Goal: Information Seeking & Learning: Learn about a topic

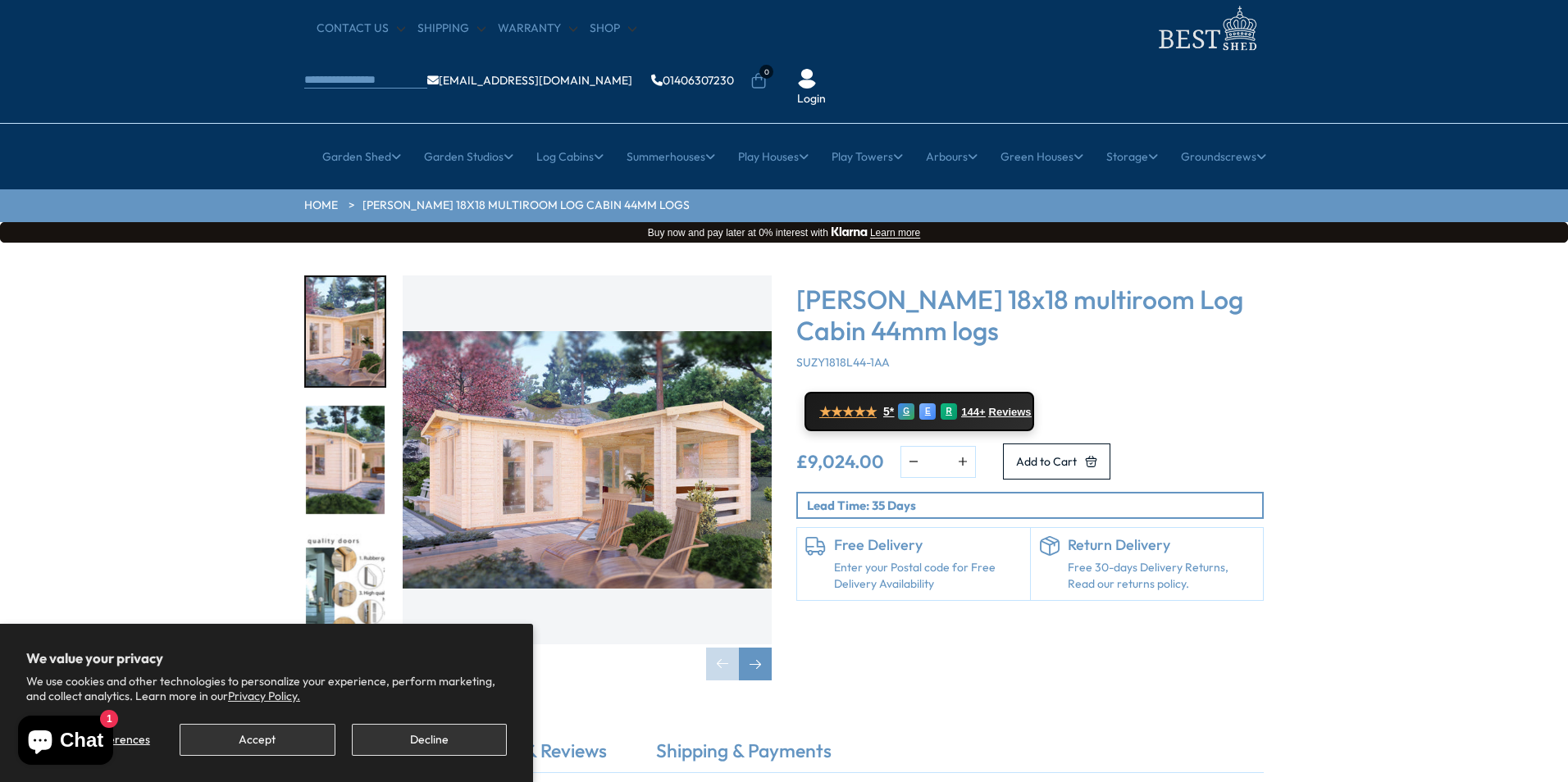
scroll to position [9, 0]
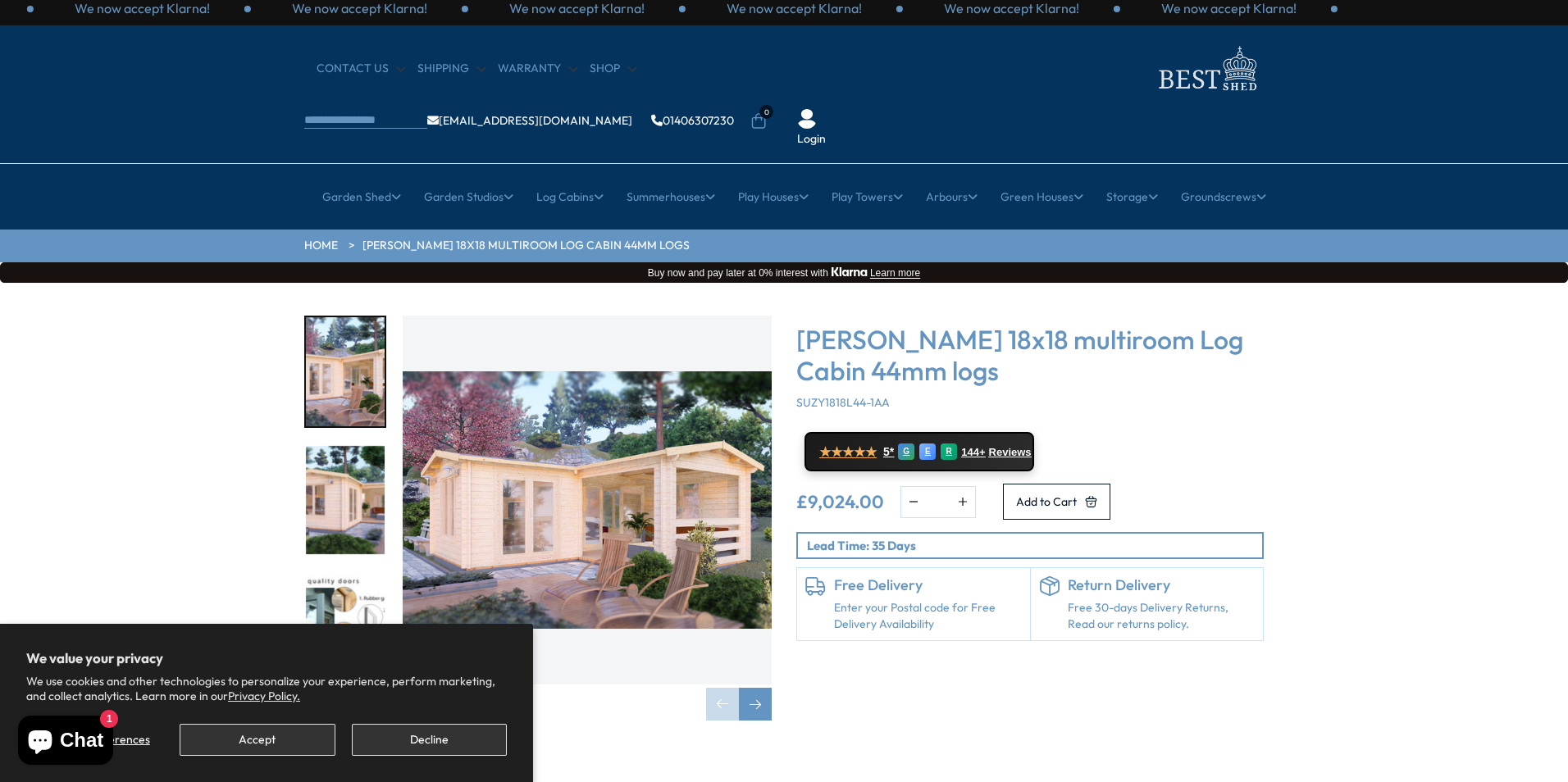
click at [329, 577] on img "3 / 7" at bounding box center [345, 628] width 78 height 109
drag, startPoint x: 383, startPoint y: 744, endPoint x: 385, endPoint y: 752, distance: 8.2
click at [385, 747] on button "Decline" at bounding box center [429, 740] width 155 height 32
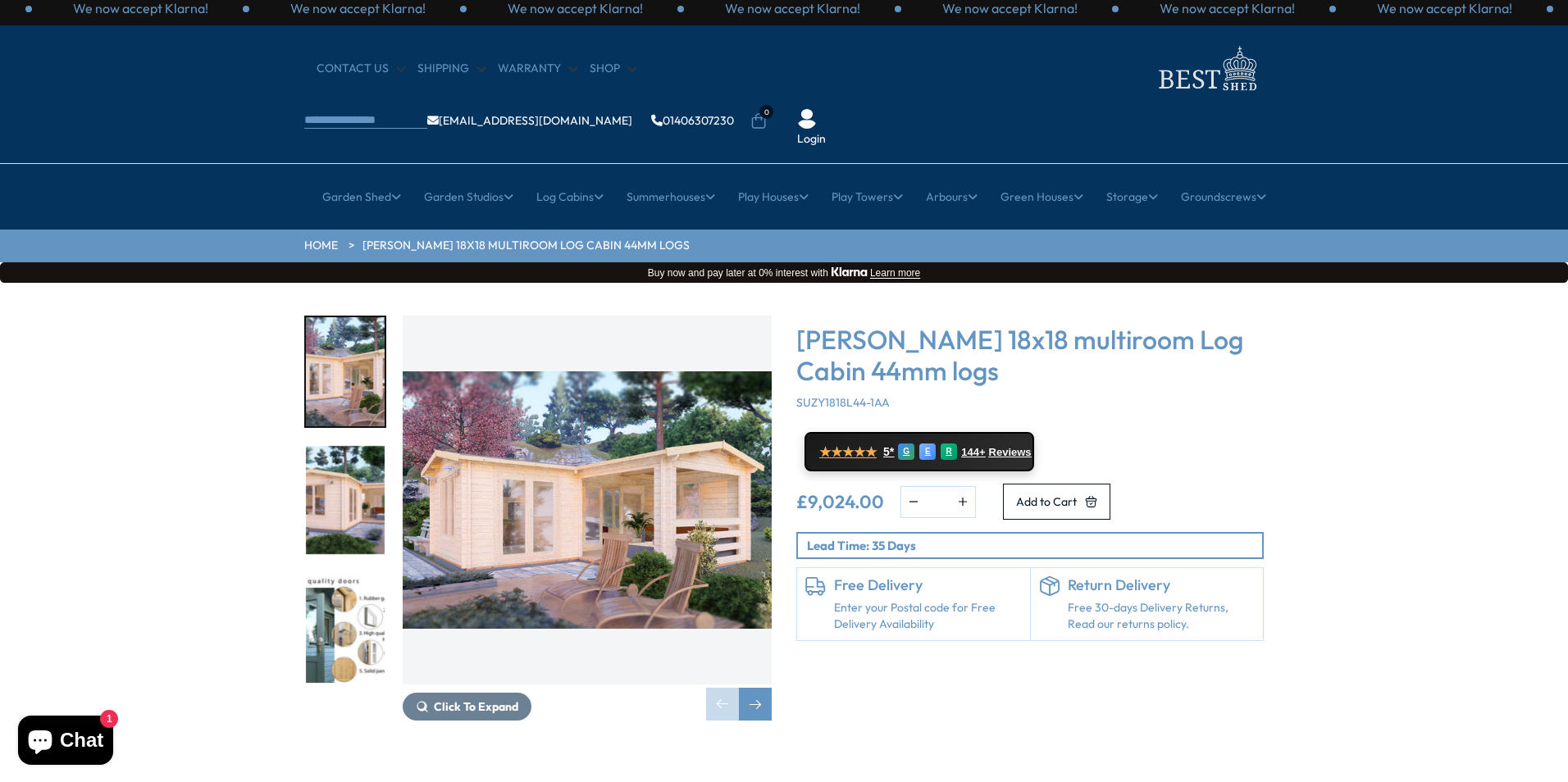
click at [365, 579] on img "3 / 7" at bounding box center [345, 628] width 78 height 109
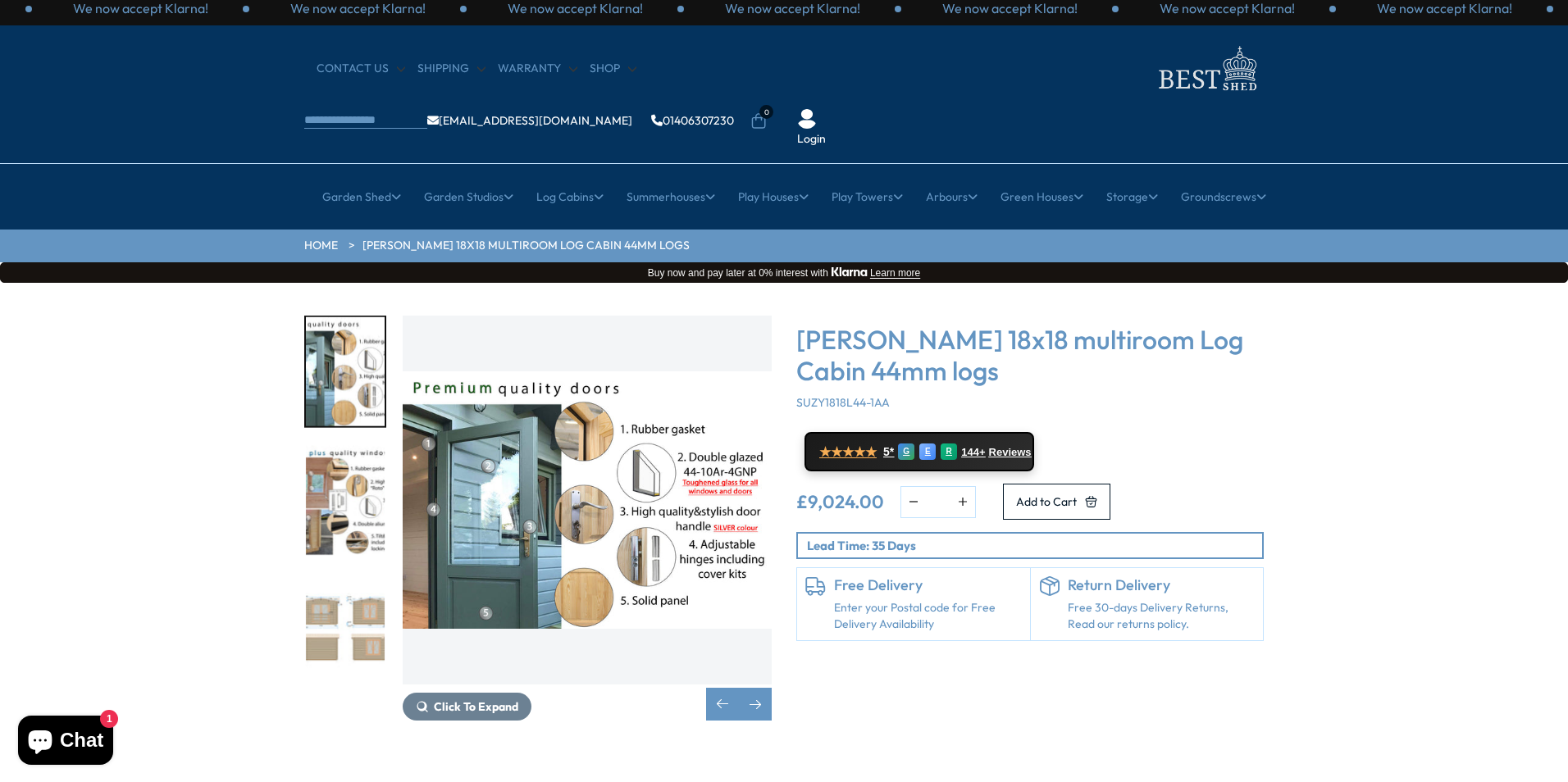
click at [326, 446] on img "4 / 7" at bounding box center [345, 501] width 78 height 109
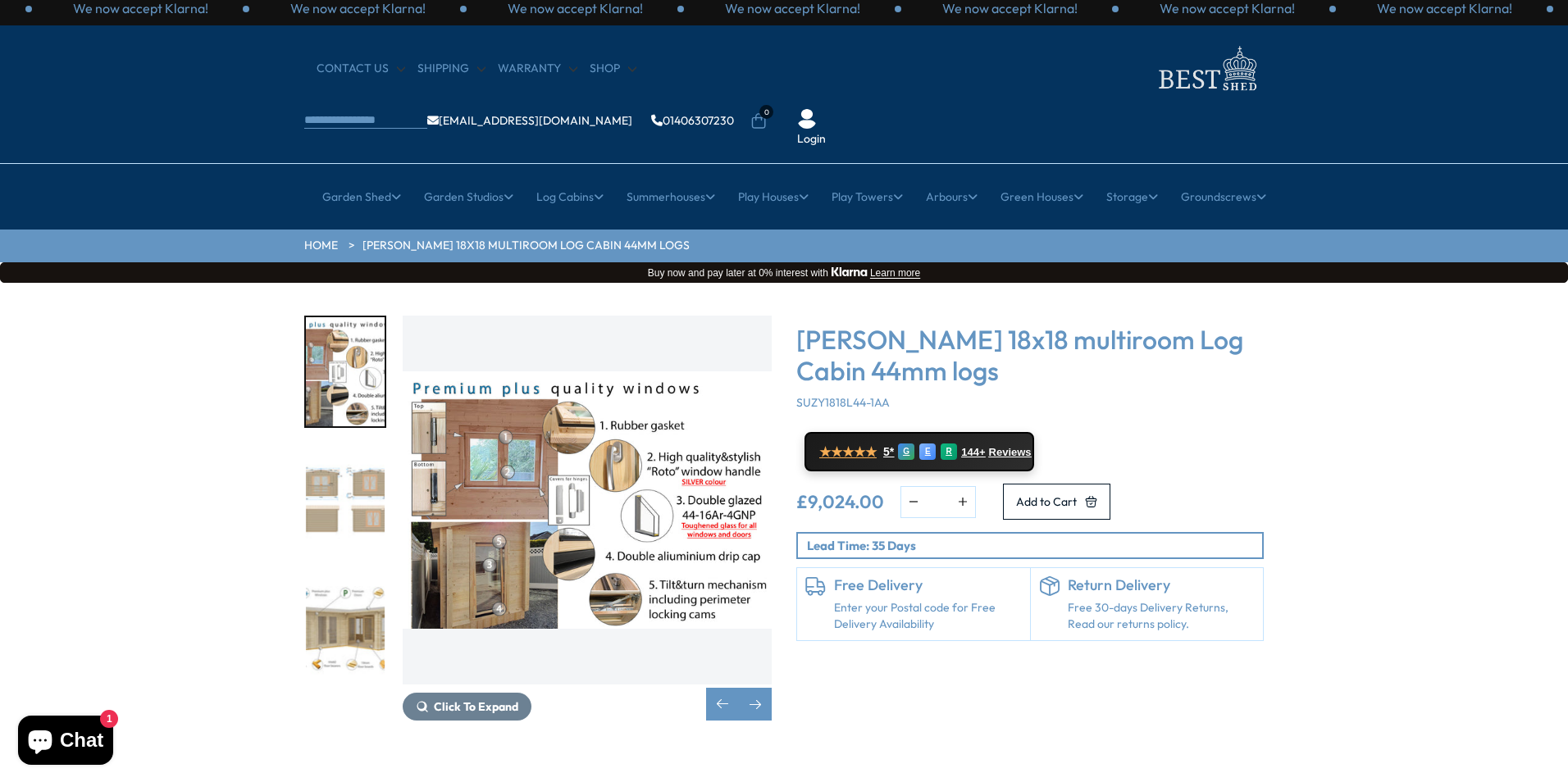
click at [329, 446] on img "5 / 7" at bounding box center [345, 501] width 78 height 109
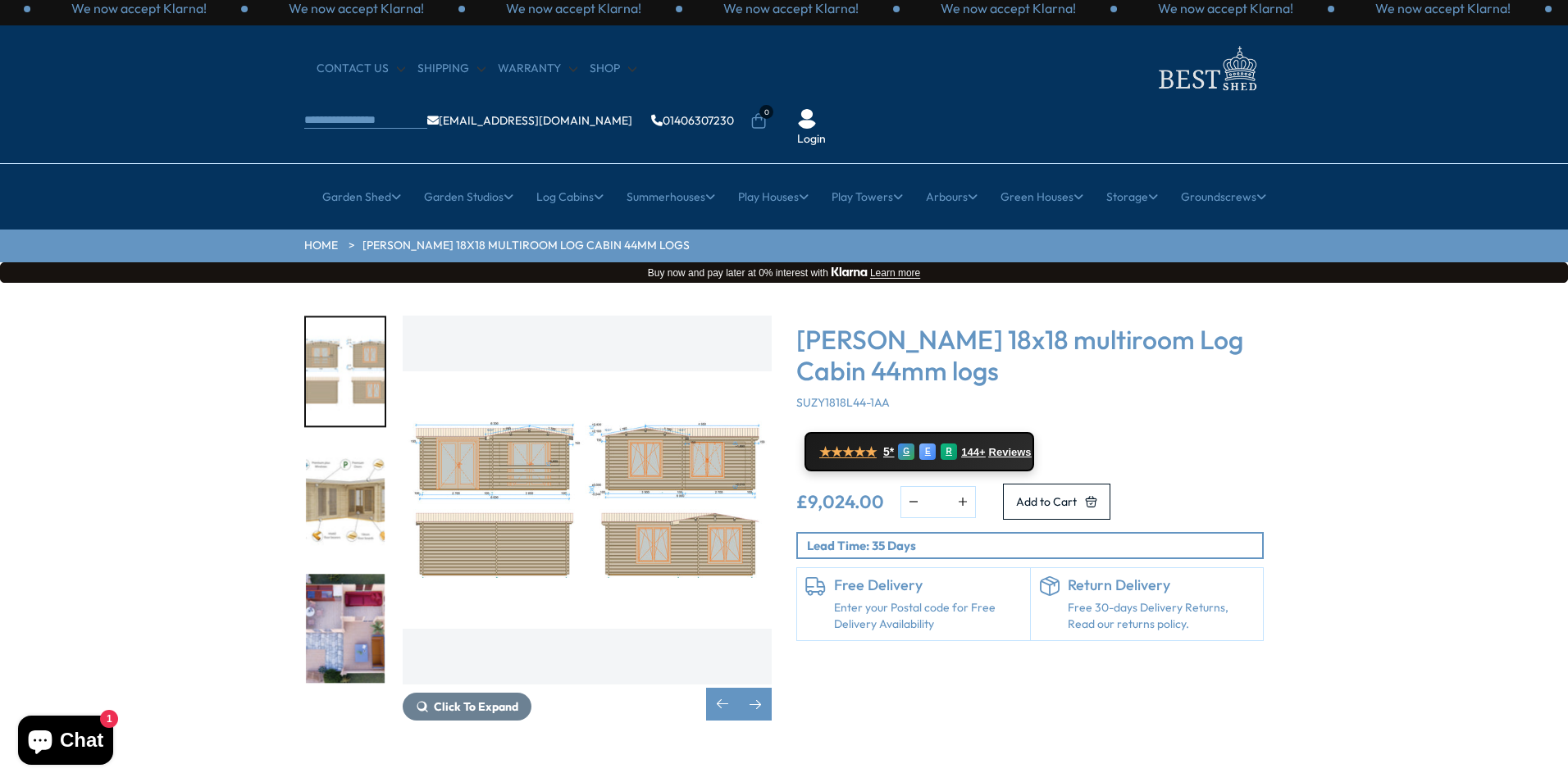
click at [356, 460] on img "6 / 7" at bounding box center [345, 501] width 78 height 109
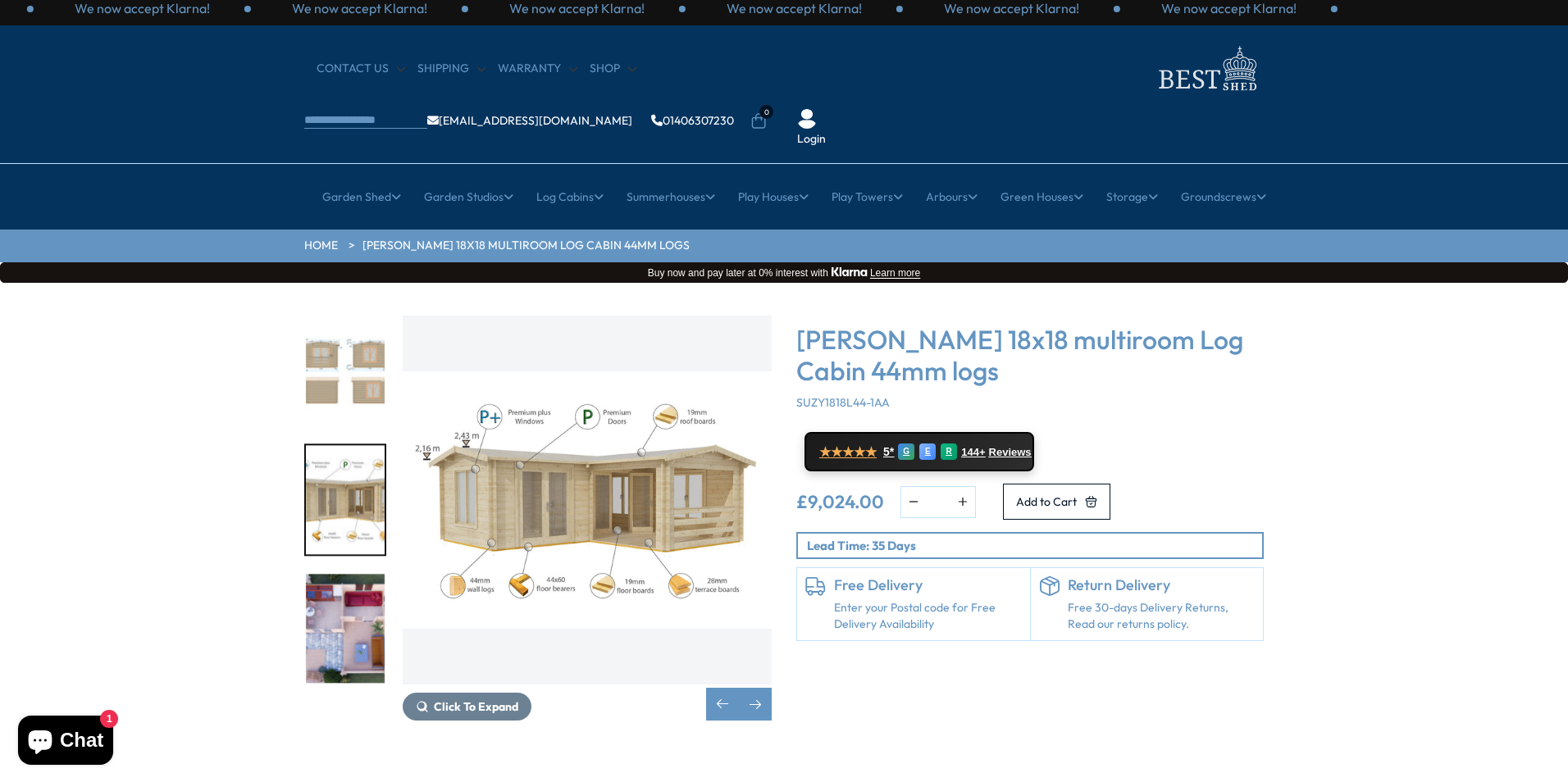
click at [316, 574] on img "7 / 7" at bounding box center [345, 628] width 78 height 109
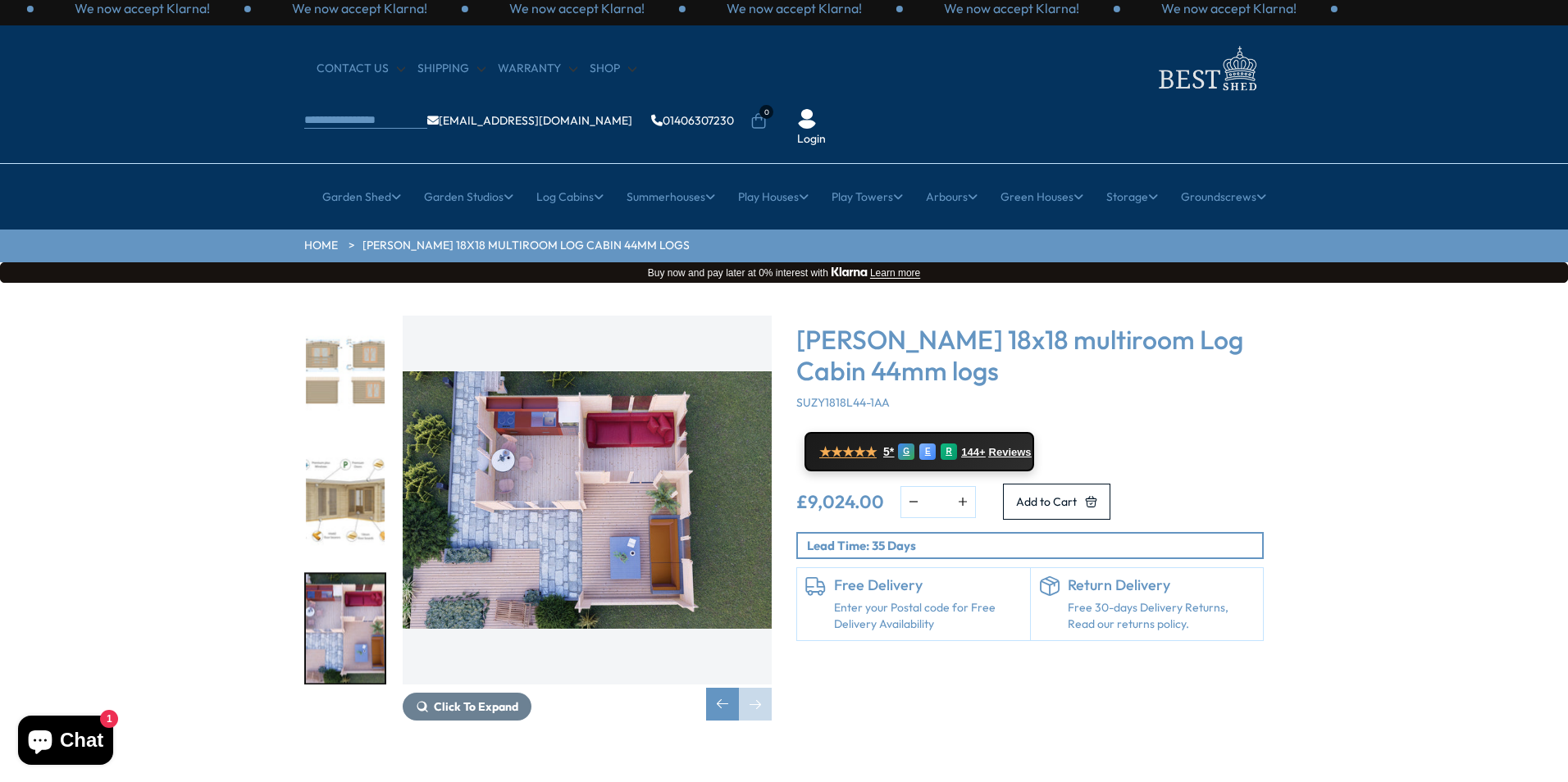
click at [623, 479] on img "7 / 7" at bounding box center [587, 500] width 369 height 369
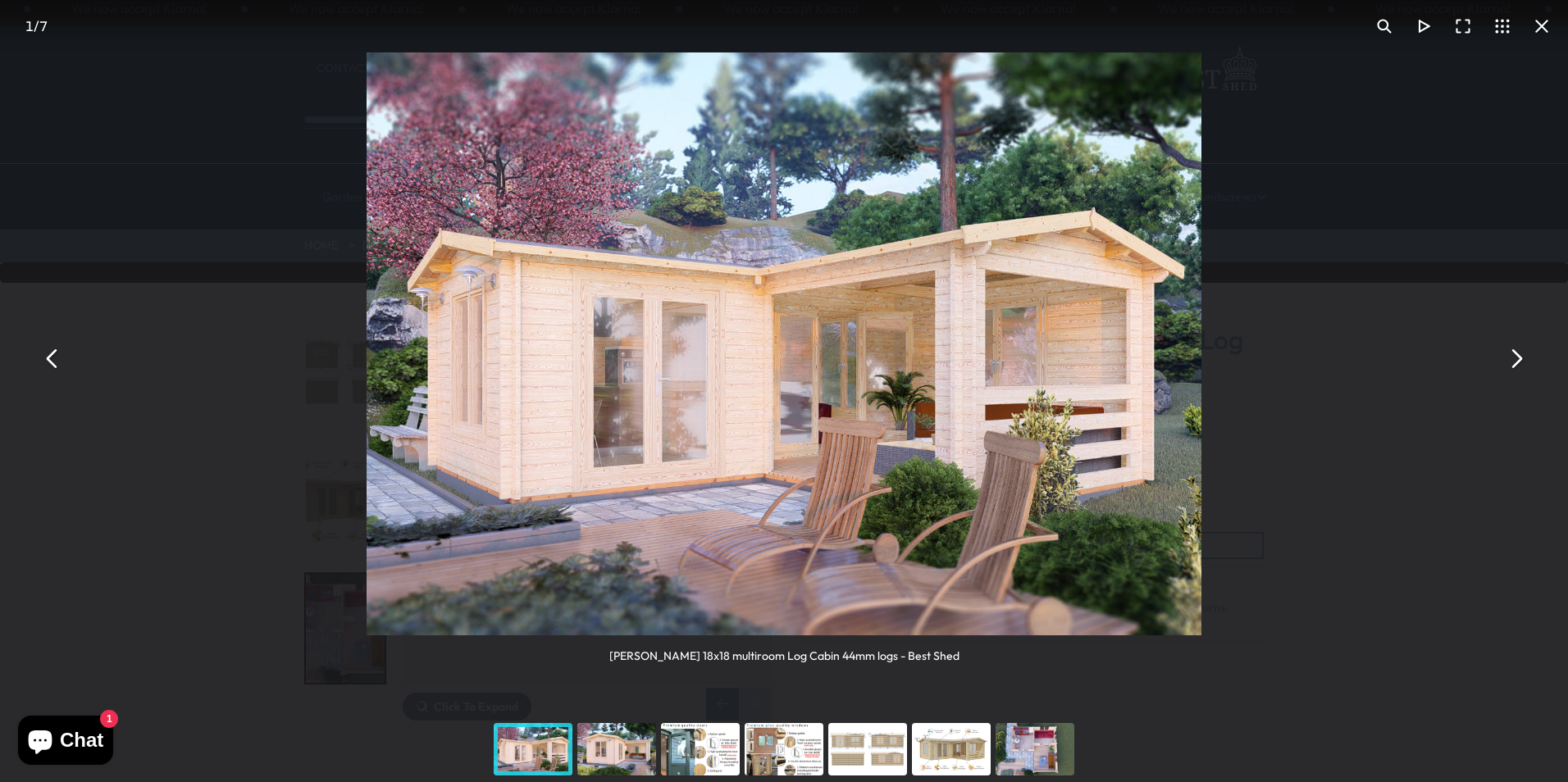
click at [621, 767] on div "You can close this modal content with the ESC key" at bounding box center [617, 749] width 84 height 66
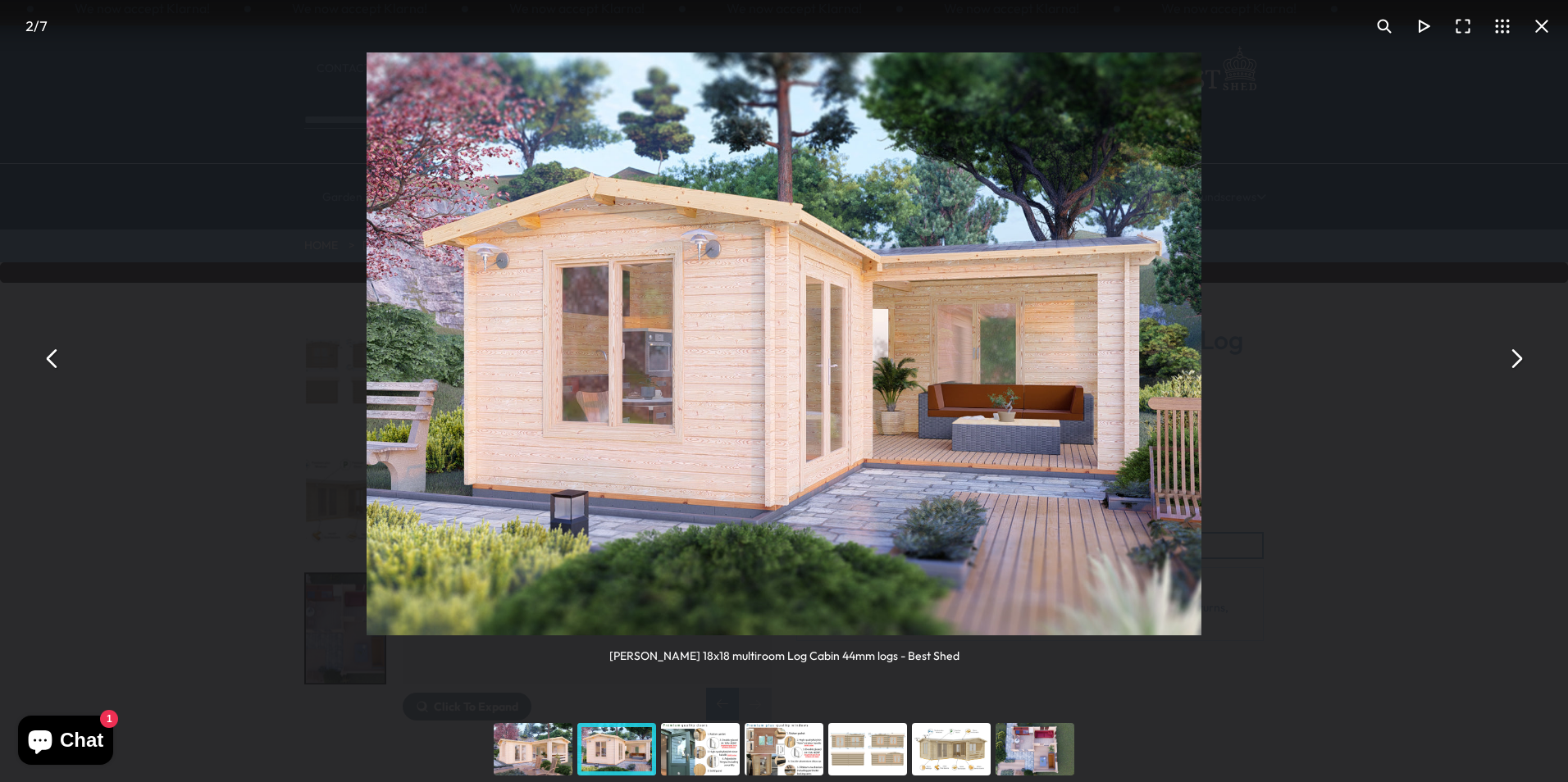
click at [681, 765] on div "You can close this modal content with the ESC key" at bounding box center [700, 749] width 84 height 66
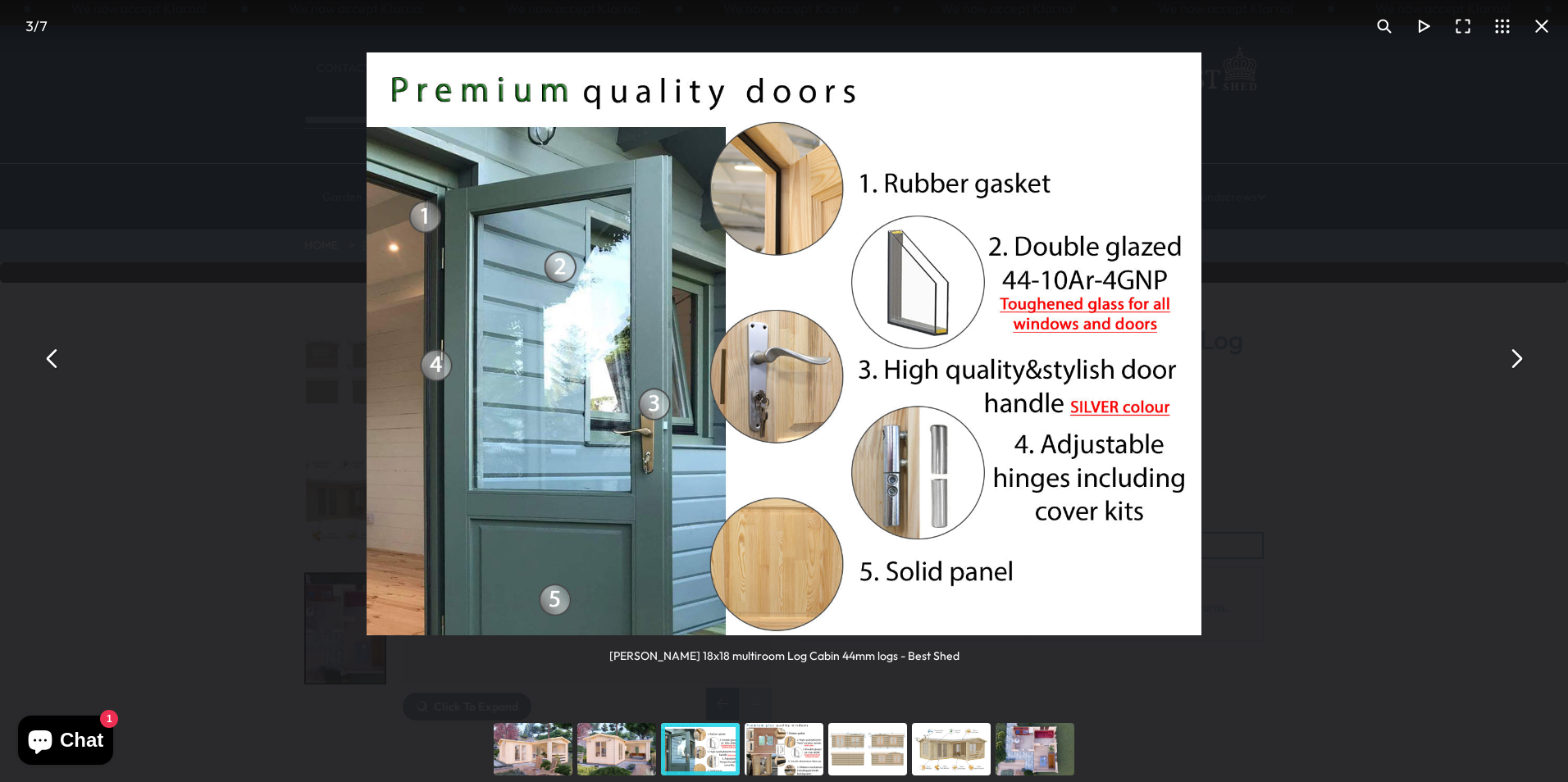
click at [785, 761] on div "You can close this modal content with the ESC key" at bounding box center [784, 749] width 84 height 66
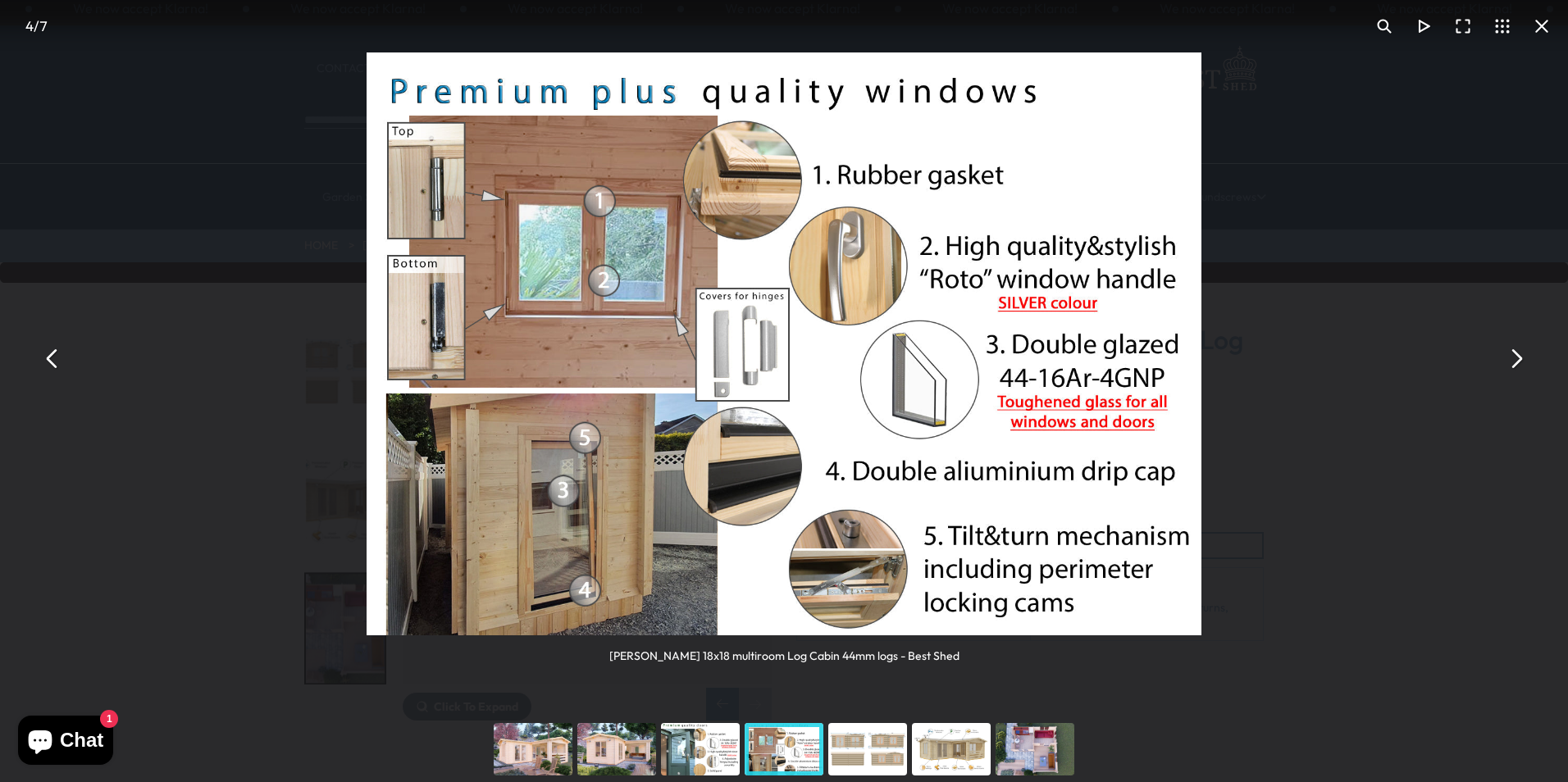
click at [854, 748] on div "You can close this modal content with the ESC key" at bounding box center [868, 749] width 84 height 66
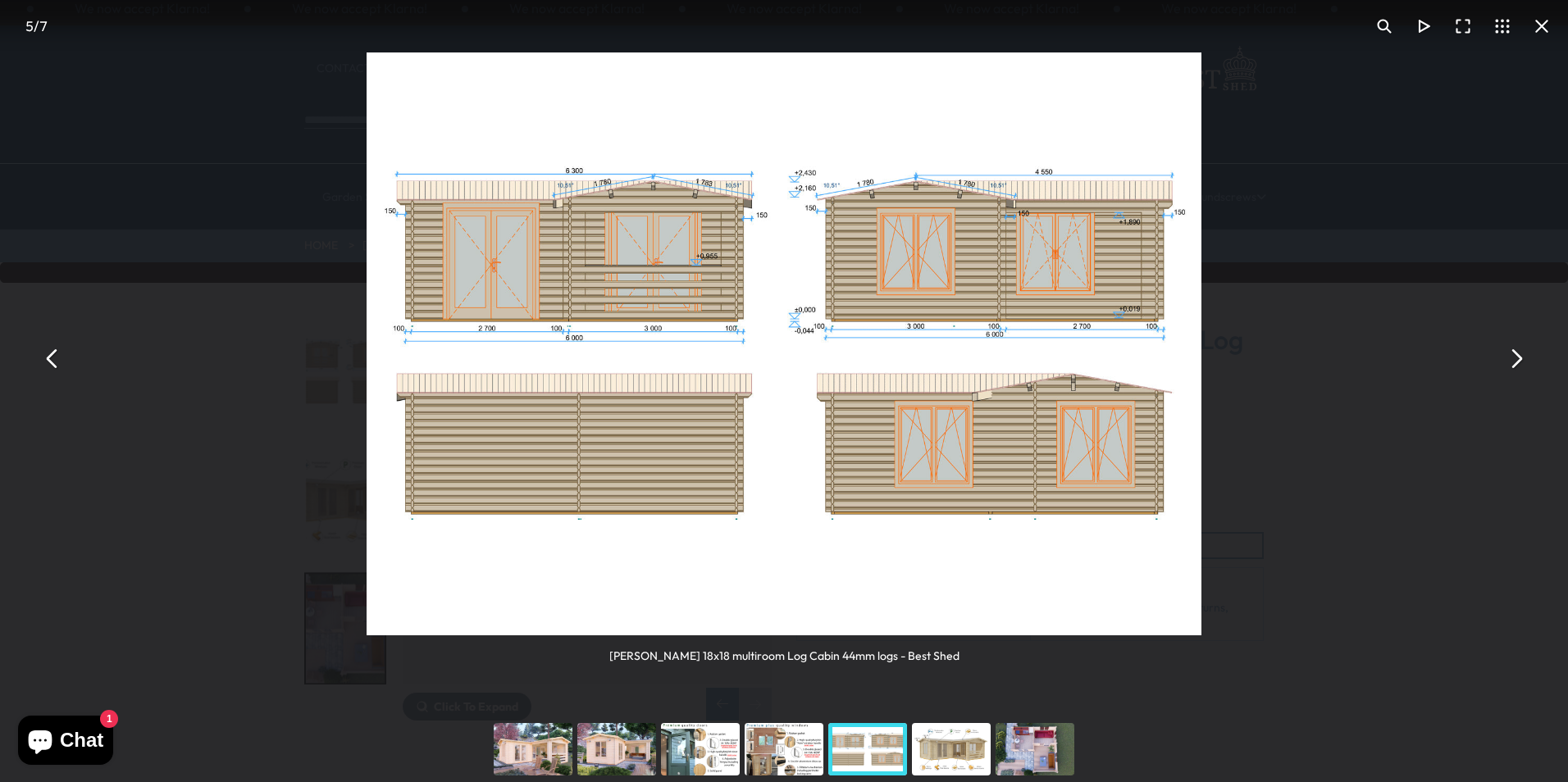
click at [927, 769] on div "You can close this modal content with the ESC key" at bounding box center [951, 749] width 84 height 66
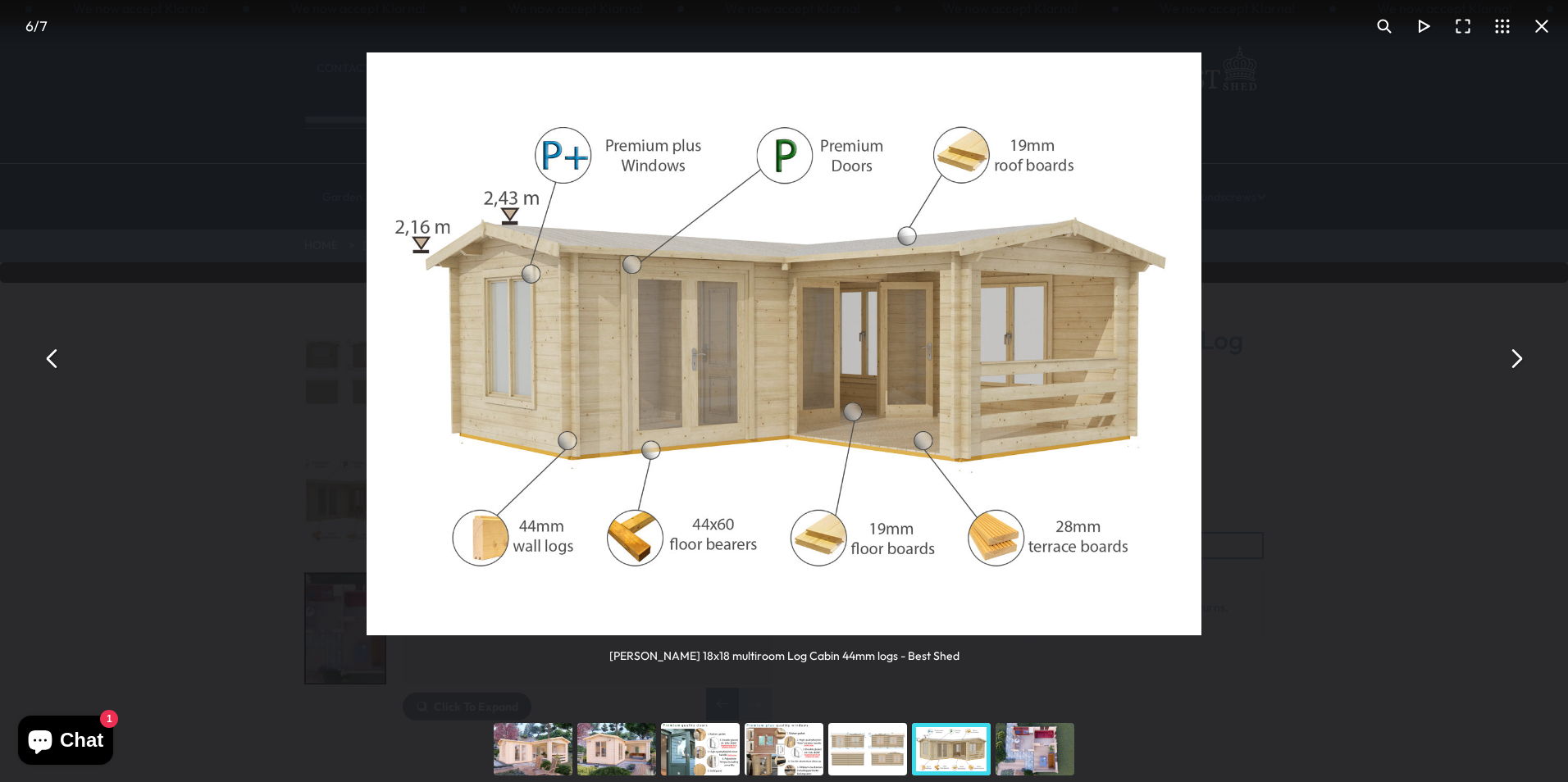
click at [1516, 355] on button "You can close this modal content with the ESC key" at bounding box center [1515, 358] width 39 height 39
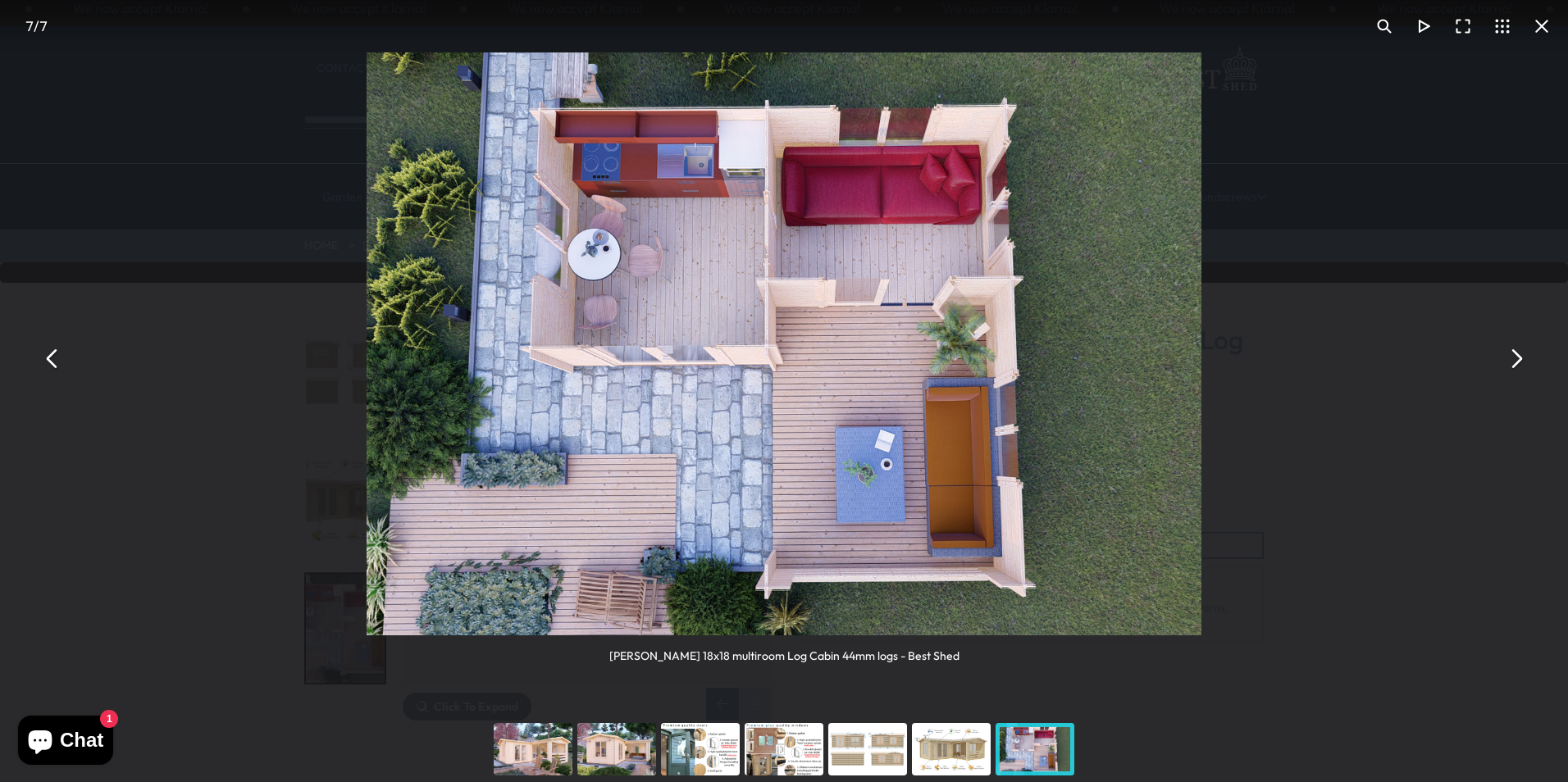
click at [1539, 24] on button "You can close this modal content with the ESC key" at bounding box center [1541, 26] width 39 height 39
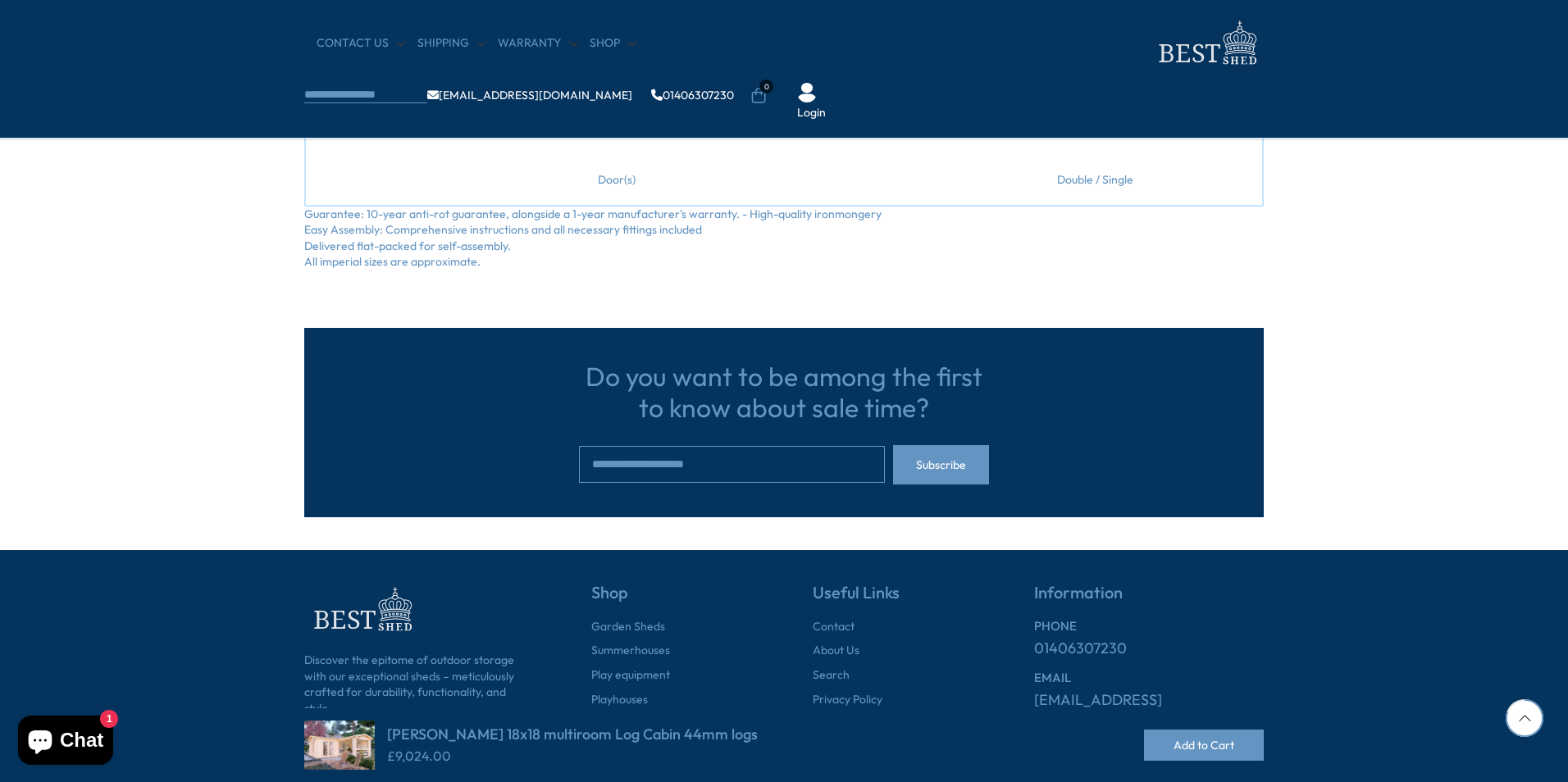
scroll to position [1403, 0]
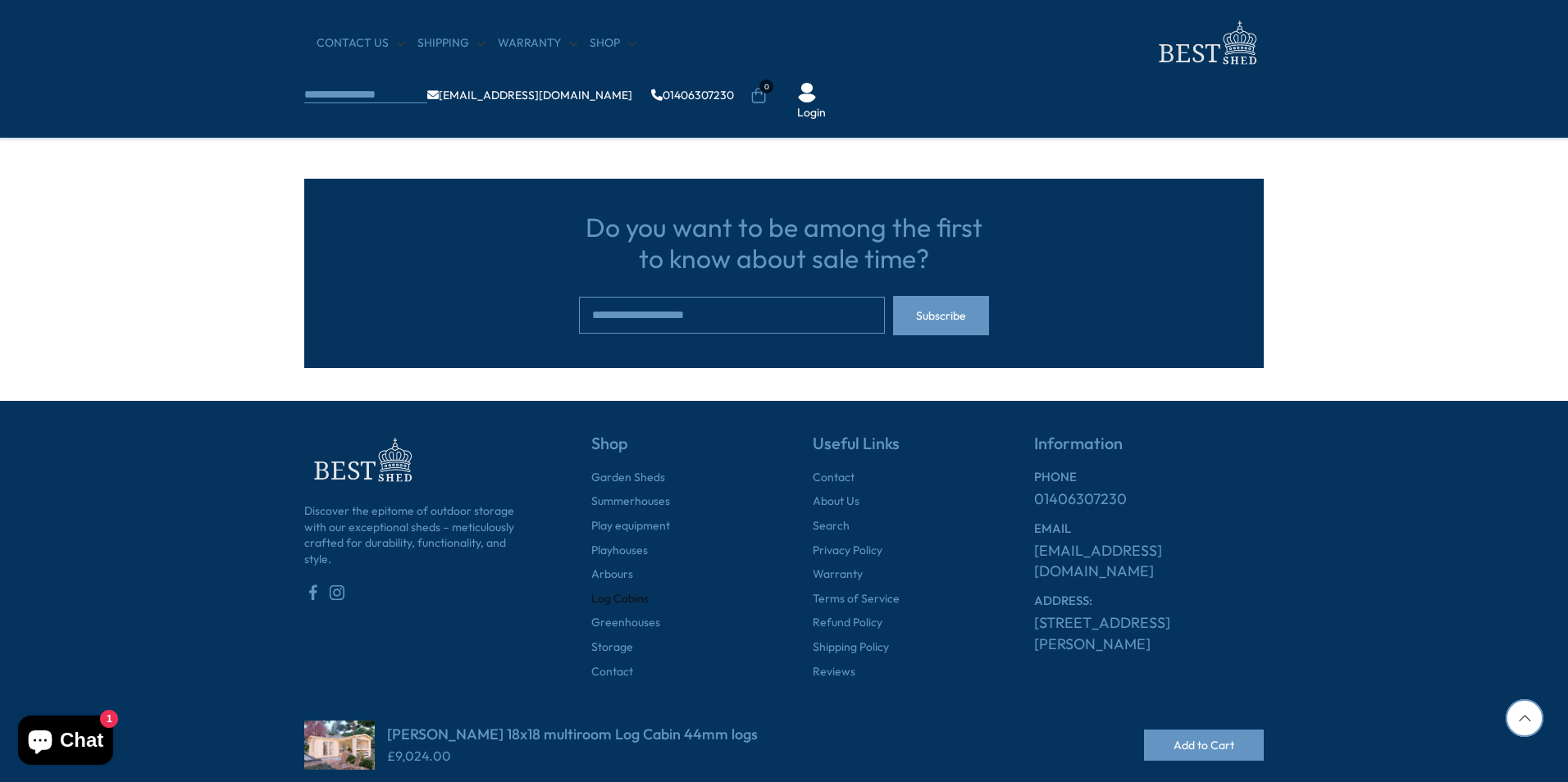
click at [615, 603] on link "Log Cabins" at bounding box center [620, 599] width 57 height 16
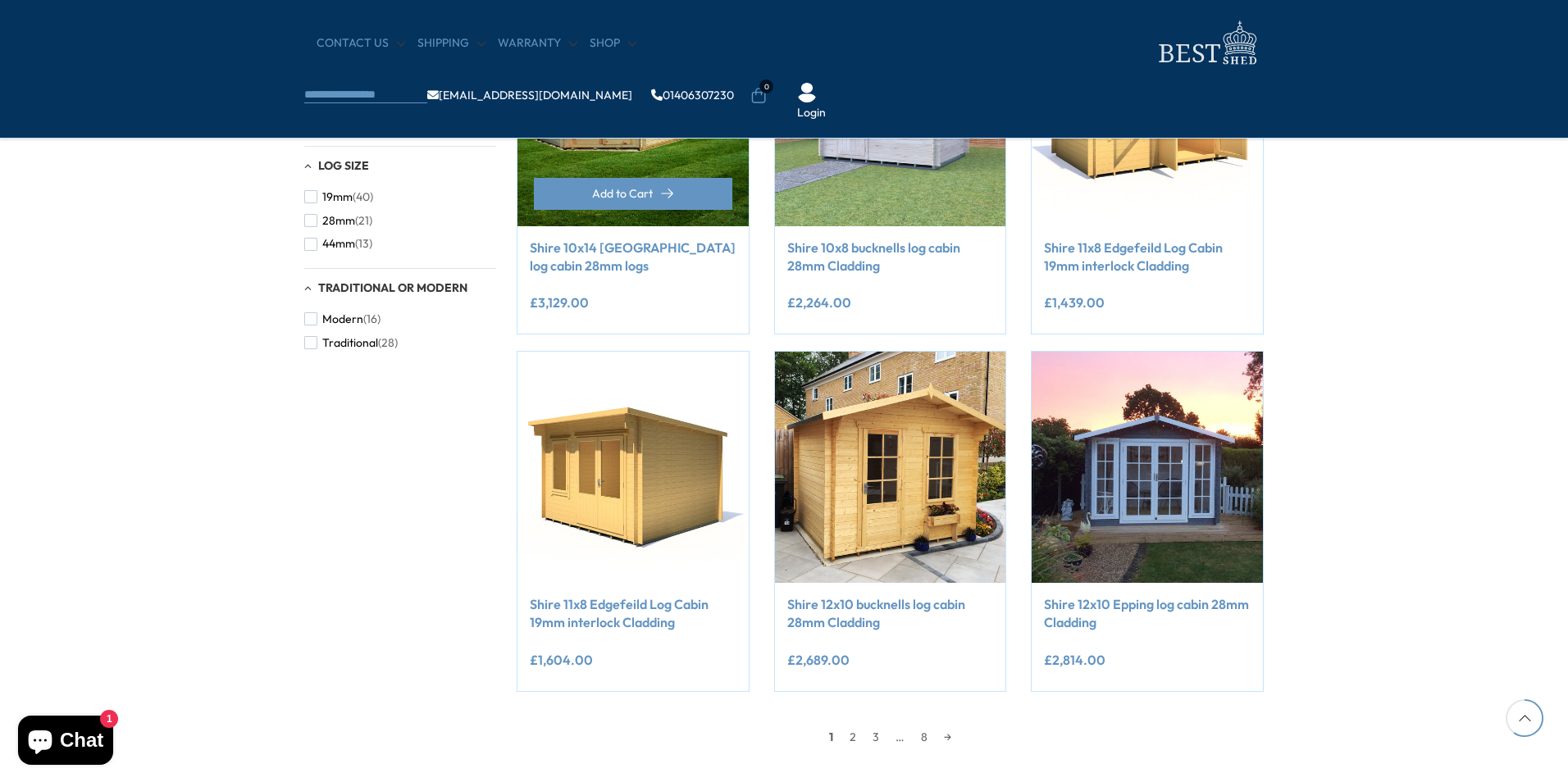
scroll to position [1147, 0]
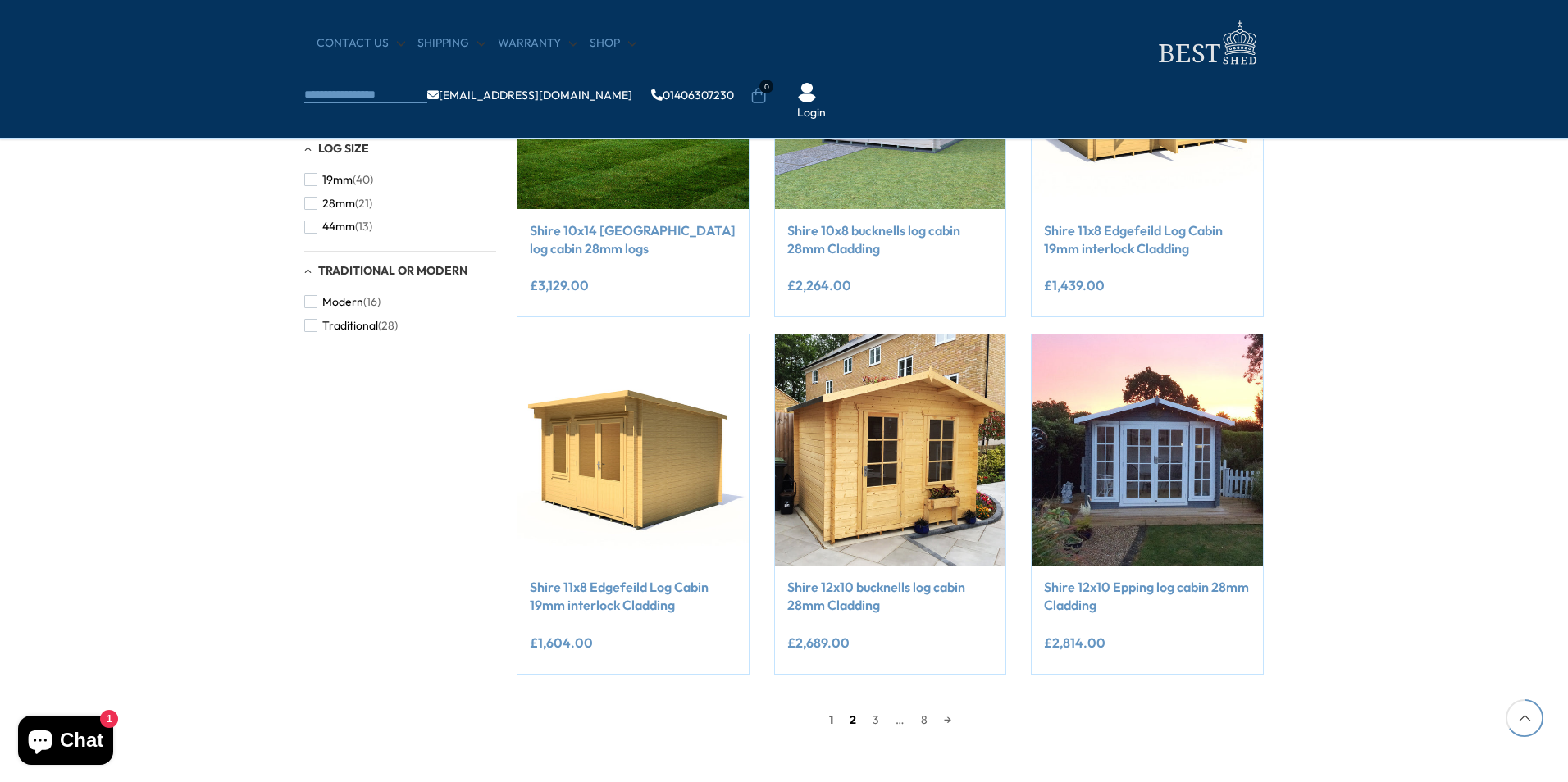
click at [854, 717] on link "2" at bounding box center [853, 720] width 23 height 25
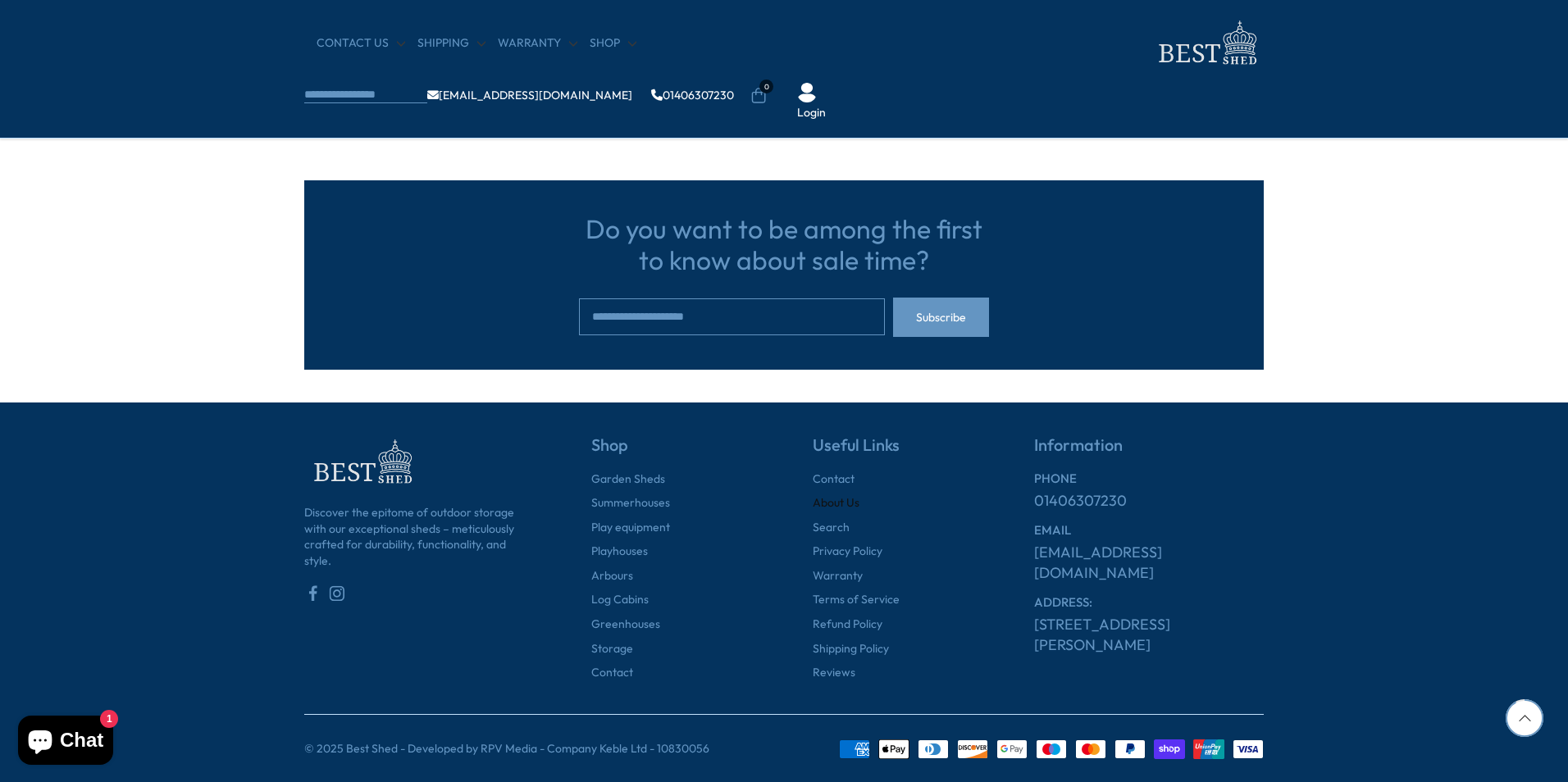
scroll to position [1771, 0]
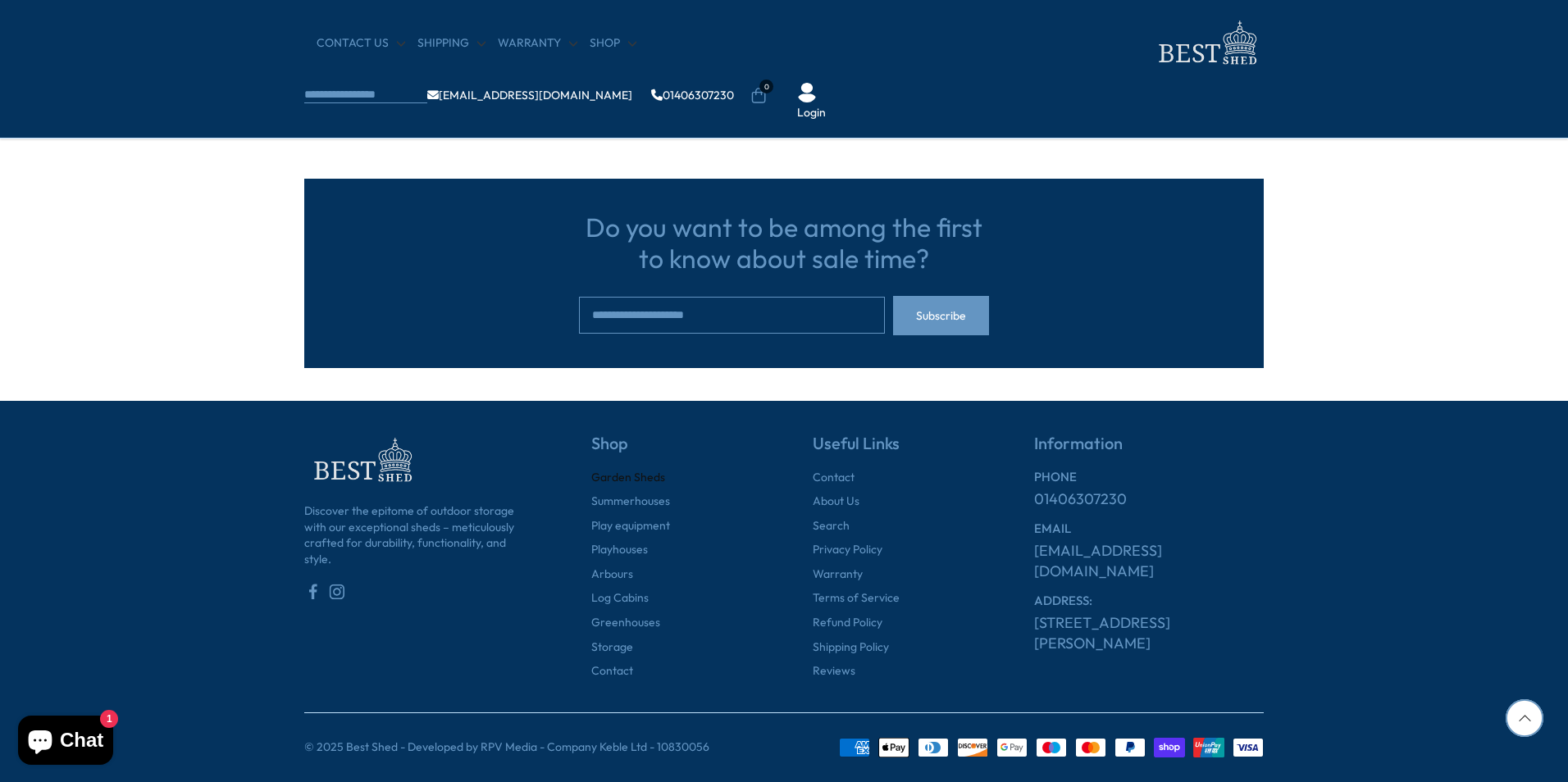
click at [617, 478] on link "Garden Sheds" at bounding box center [628, 477] width 74 height 16
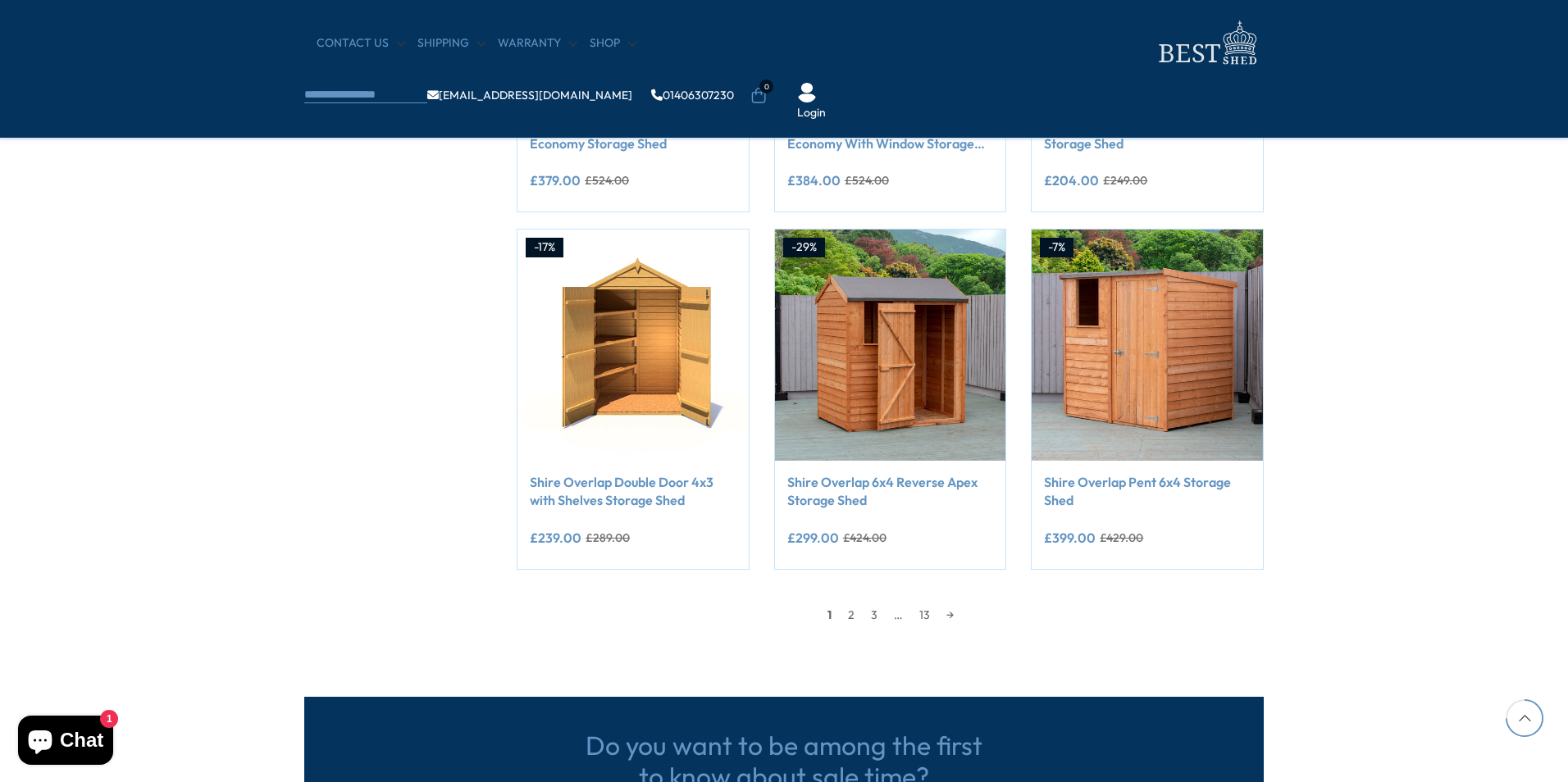
scroll to position [1311, 0]
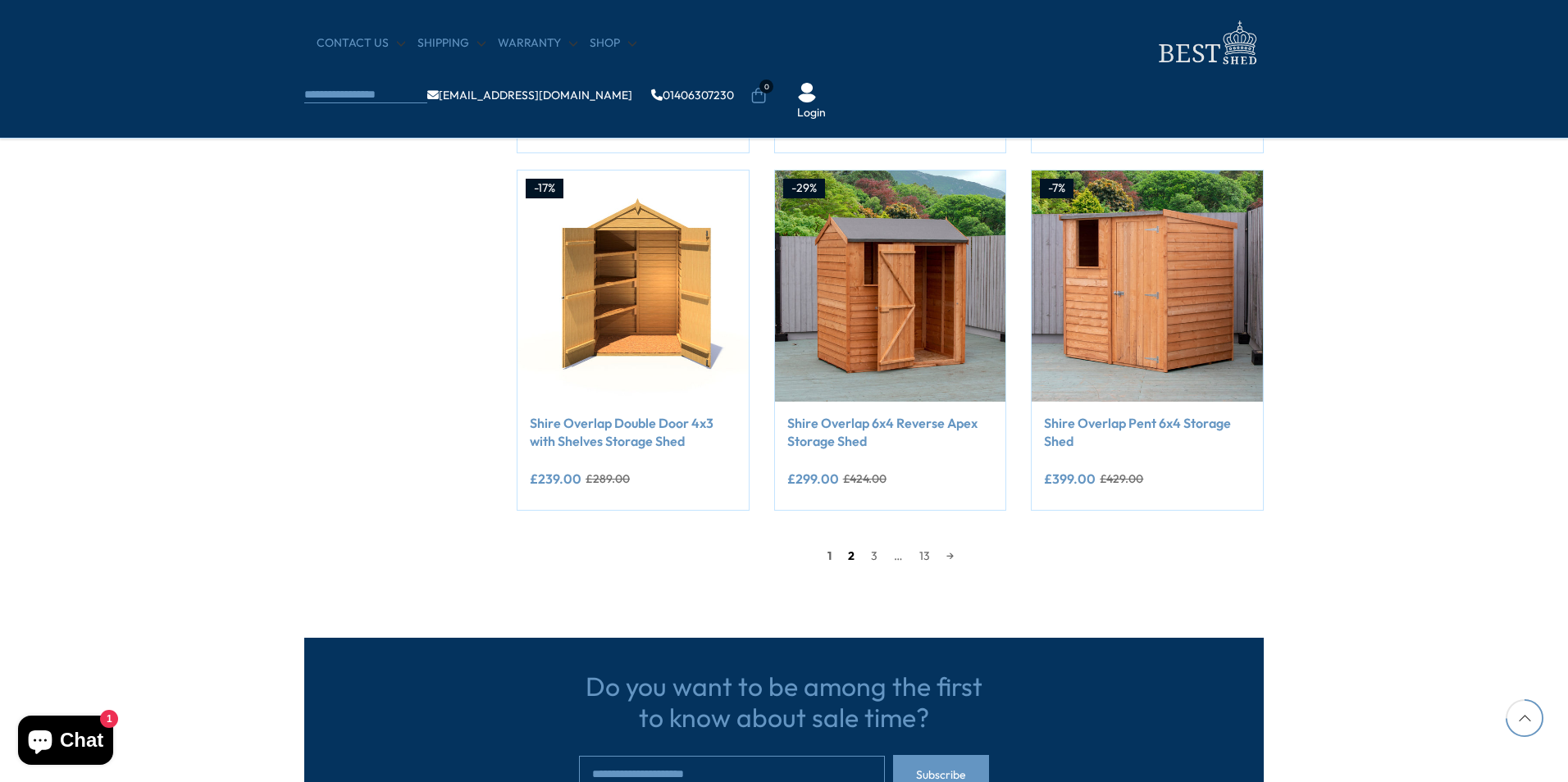
click at [848, 556] on link "2" at bounding box center [851, 556] width 23 height 25
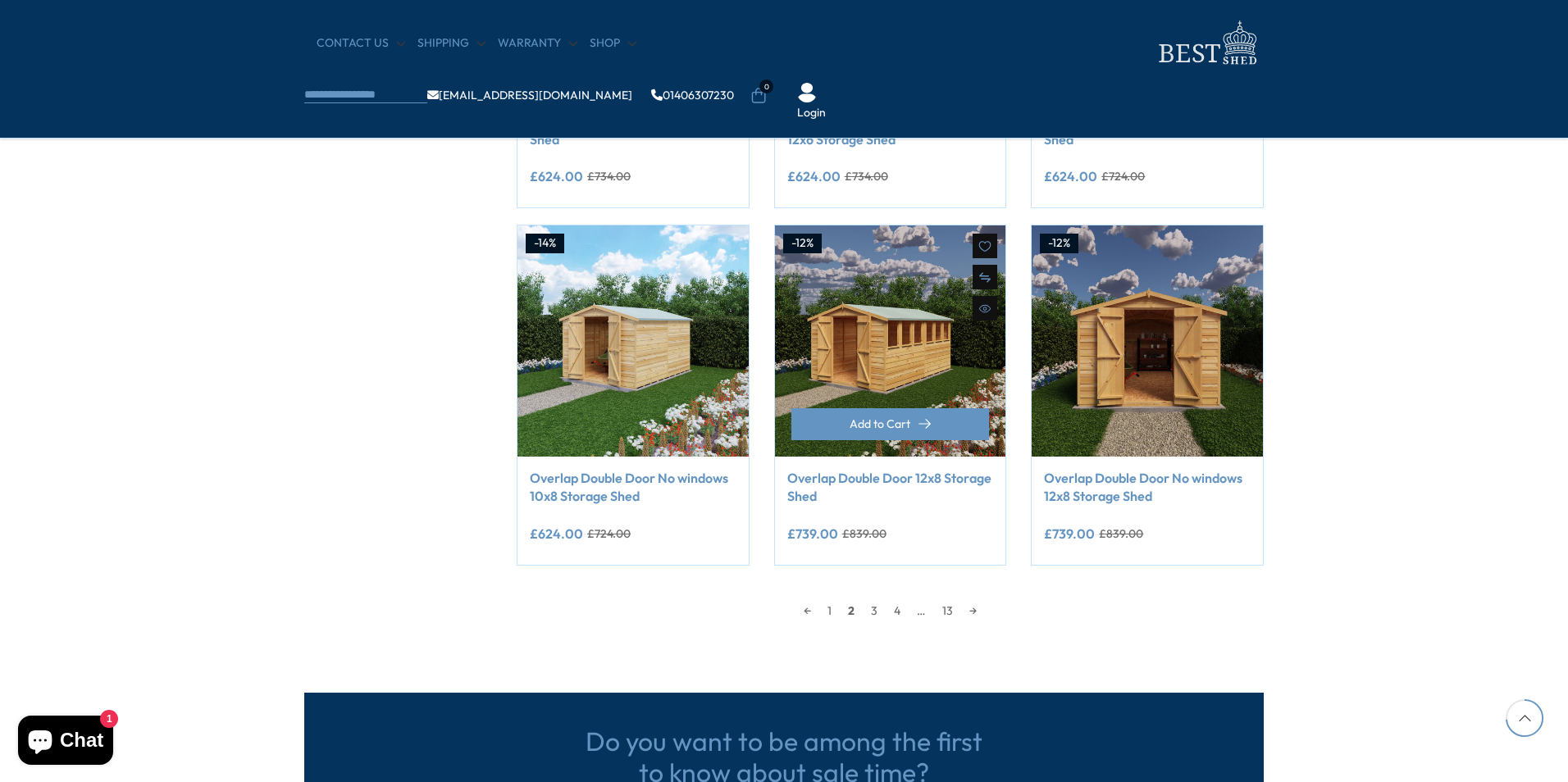
scroll to position [1296, 0]
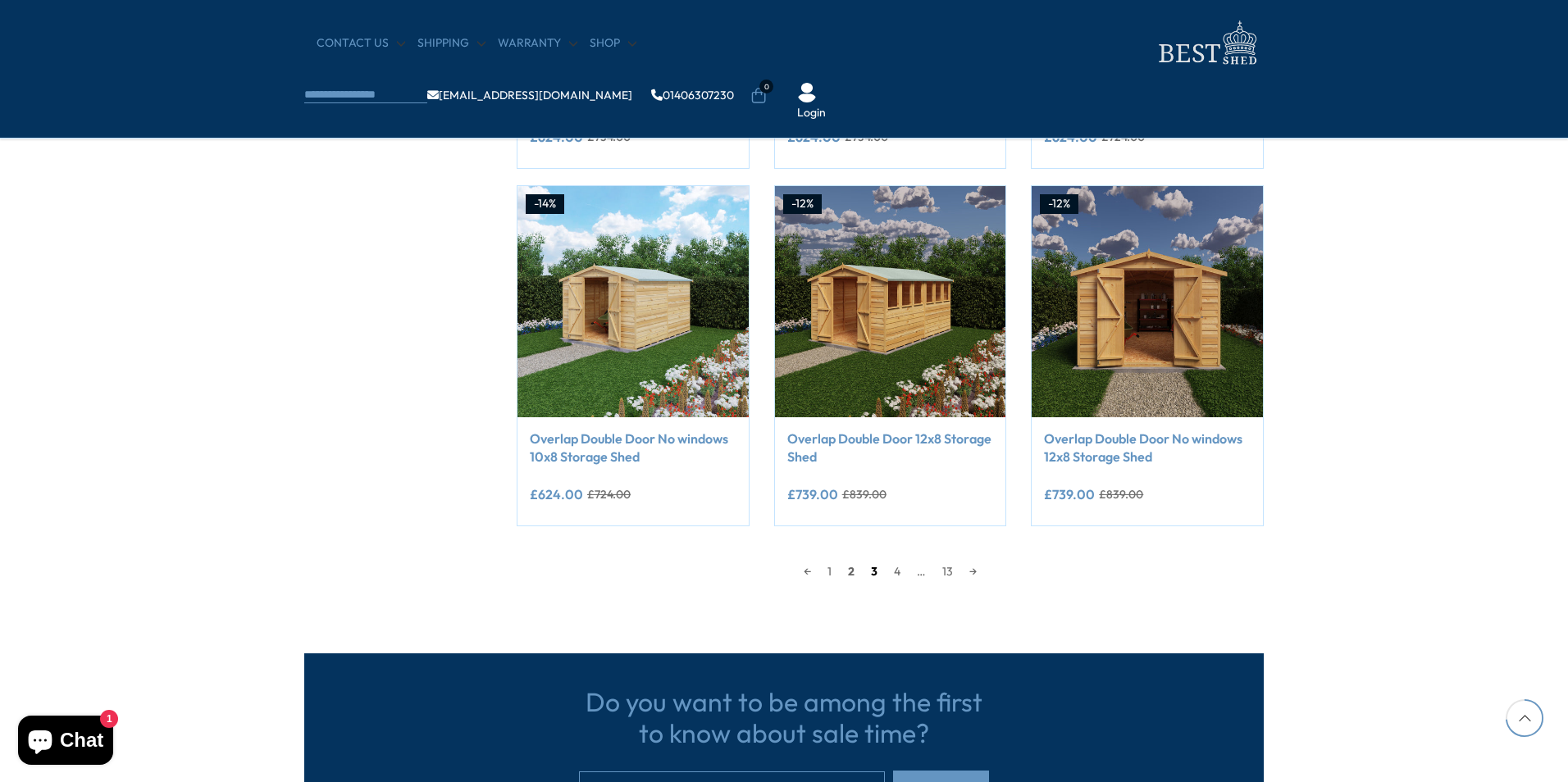
click at [874, 571] on link "3" at bounding box center [874, 572] width 23 height 25
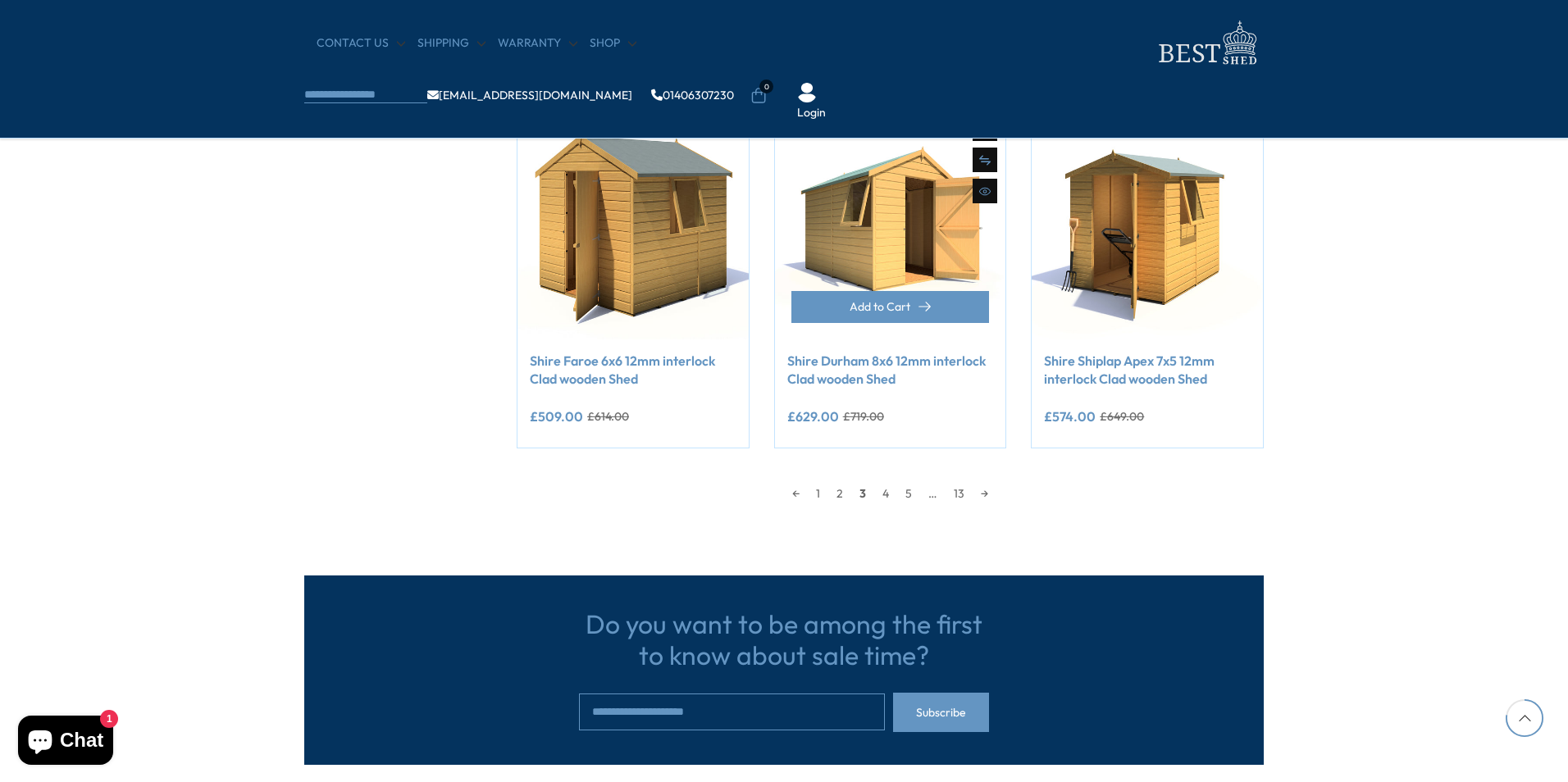
scroll to position [1378, 0]
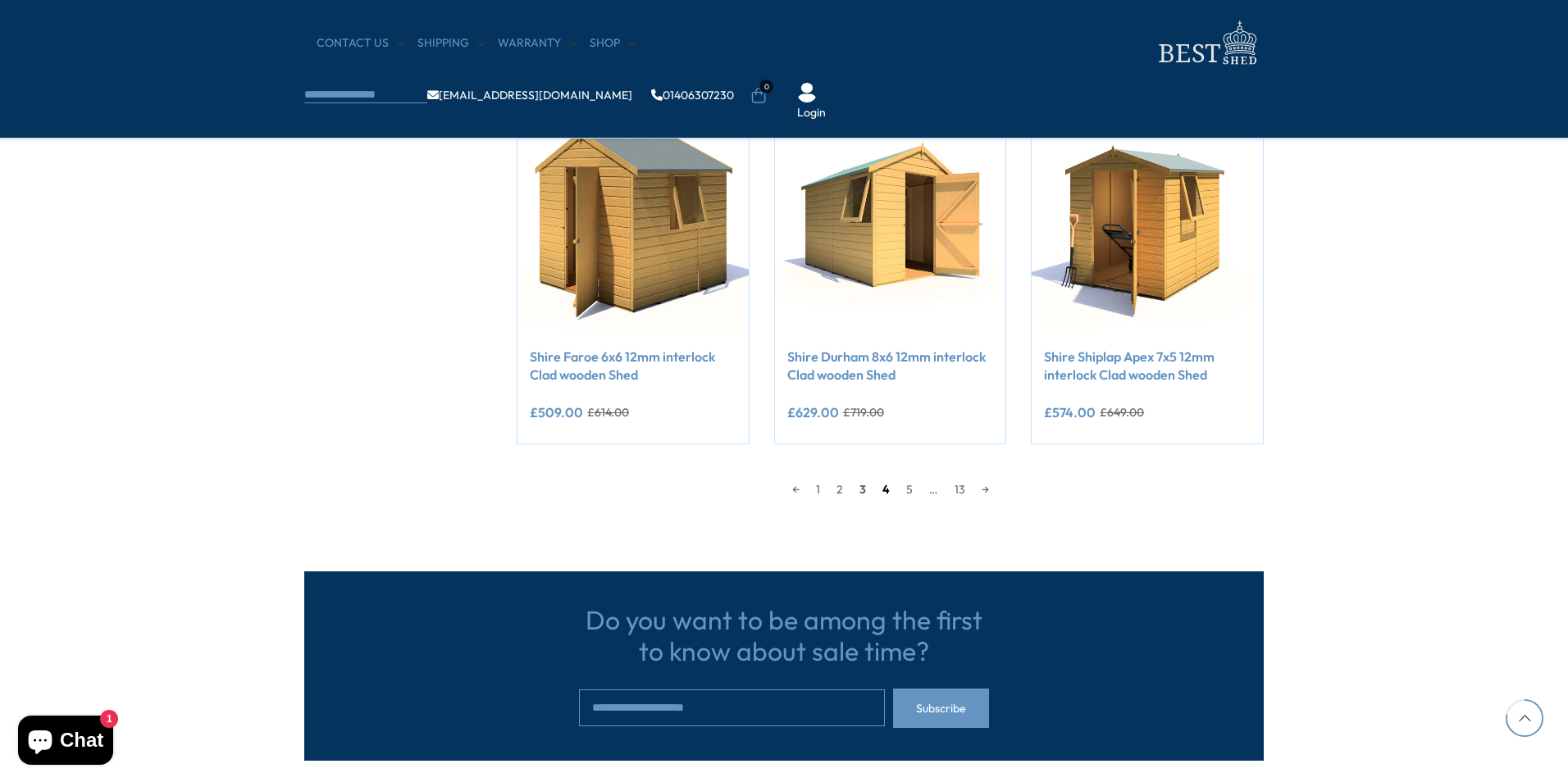
click at [889, 488] on link "4" at bounding box center [886, 490] width 24 height 25
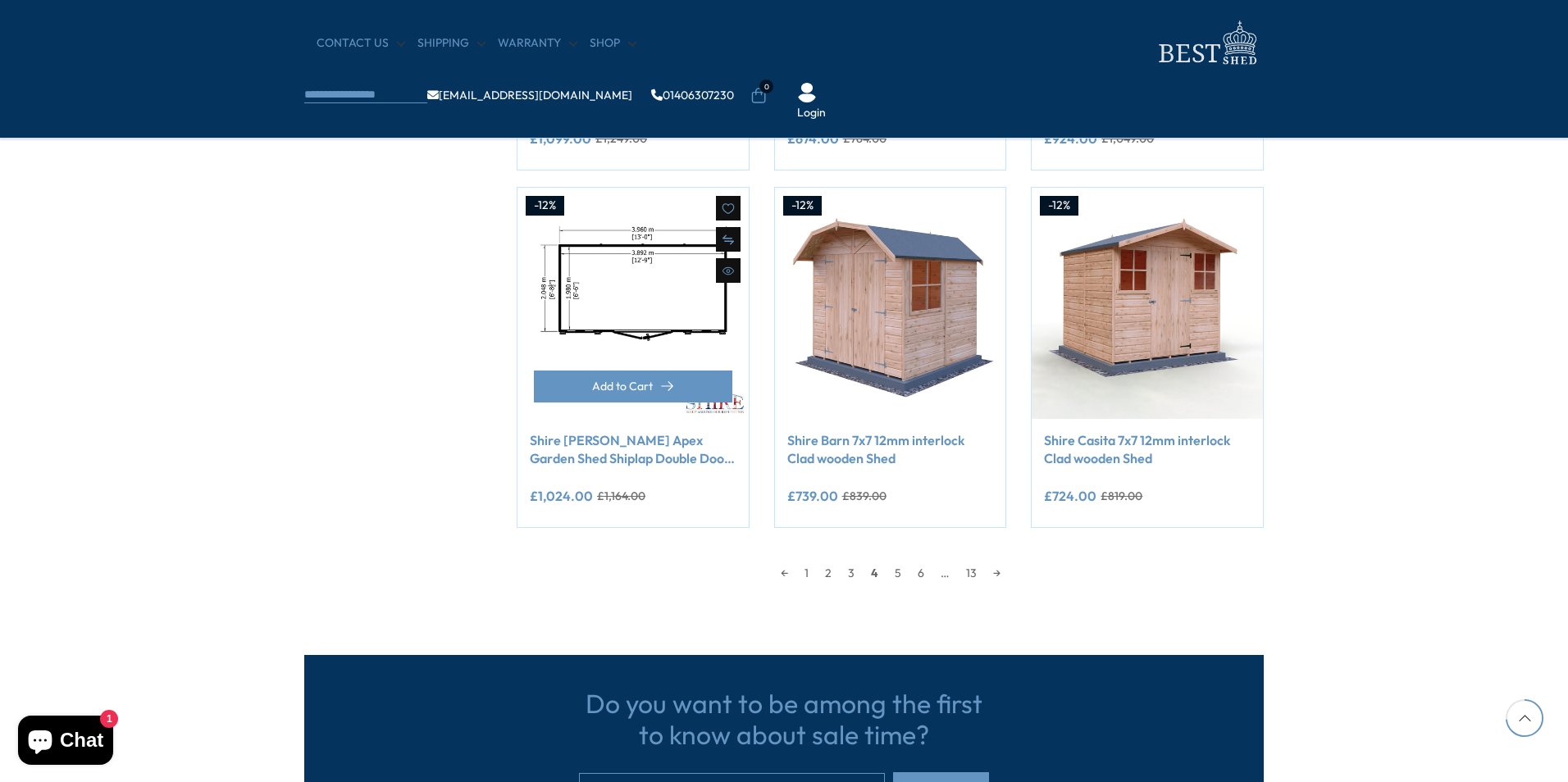
scroll to position [1296, 0]
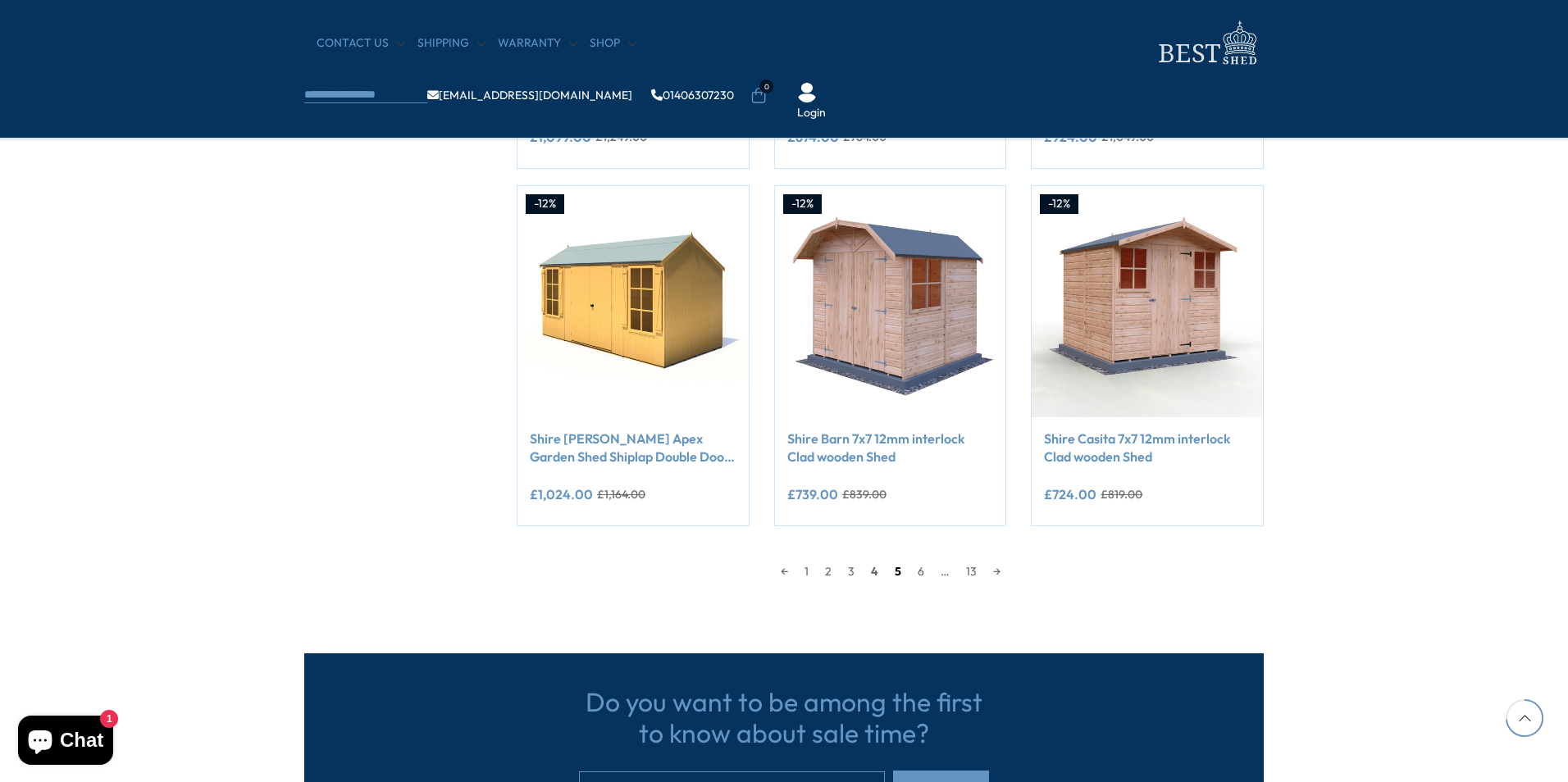
click at [896, 574] on link "5" at bounding box center [898, 572] width 23 height 25
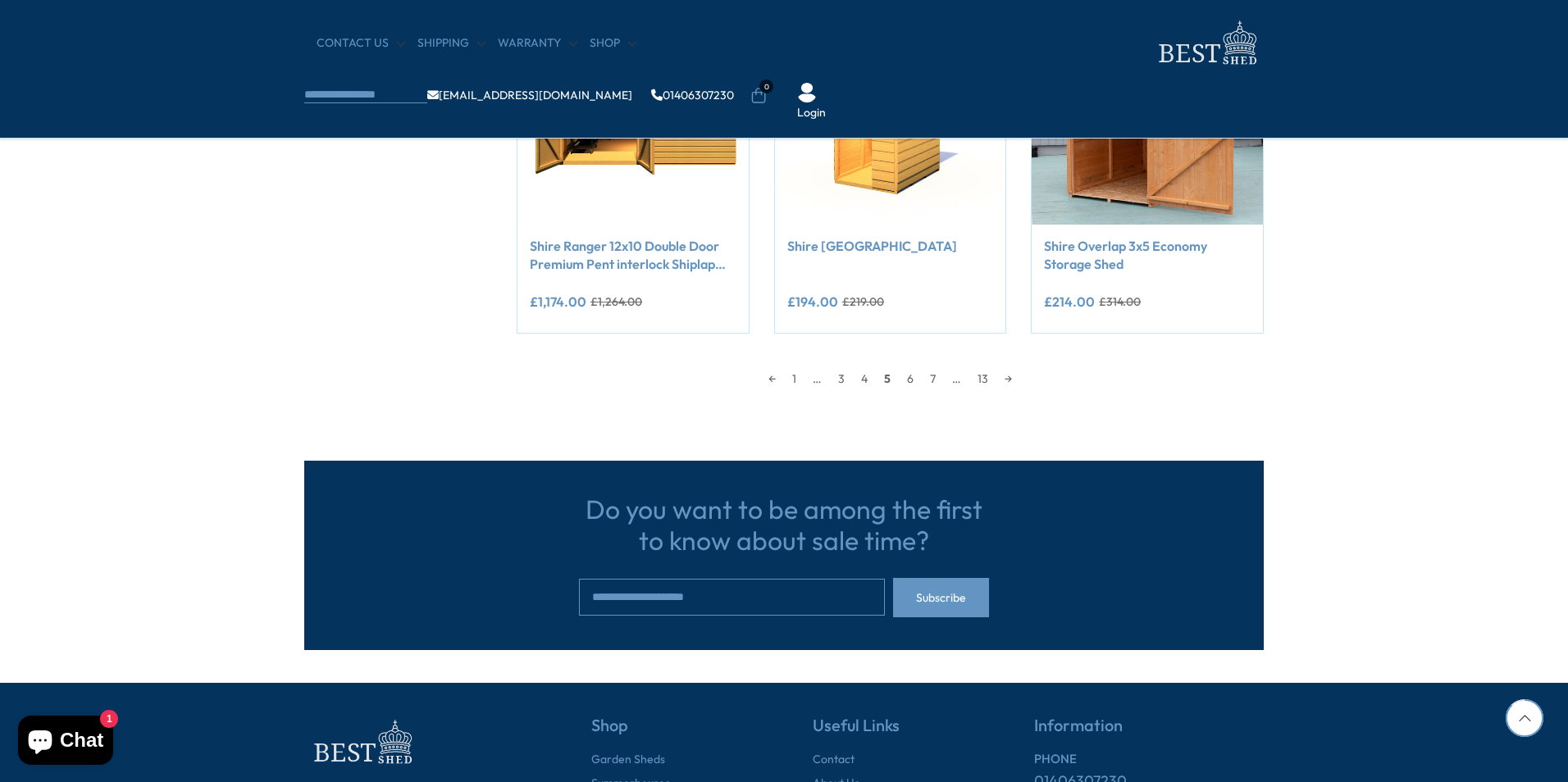
scroll to position [1542, 0]
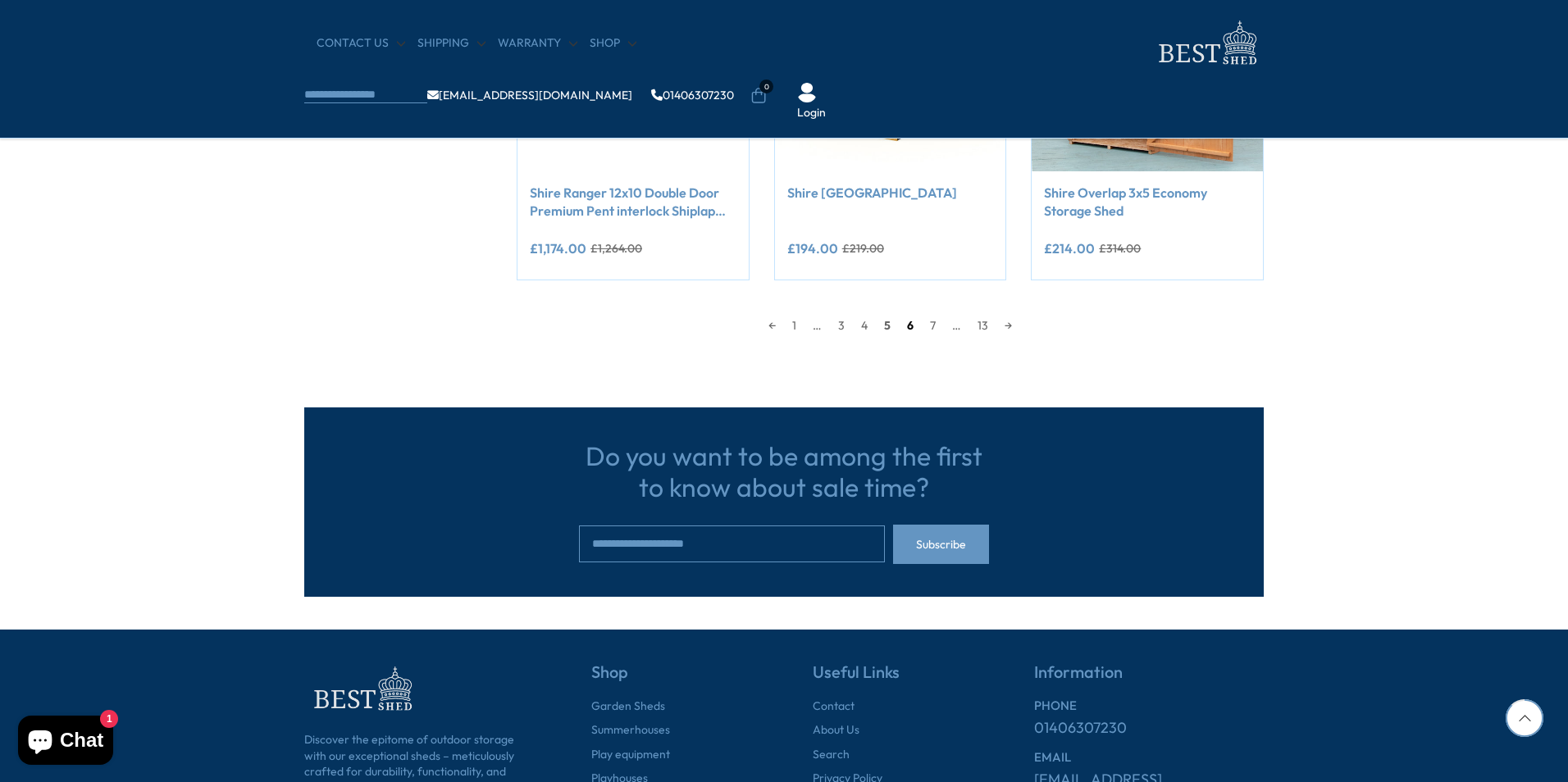
click at [910, 326] on link "6" at bounding box center [911, 326] width 23 height 25
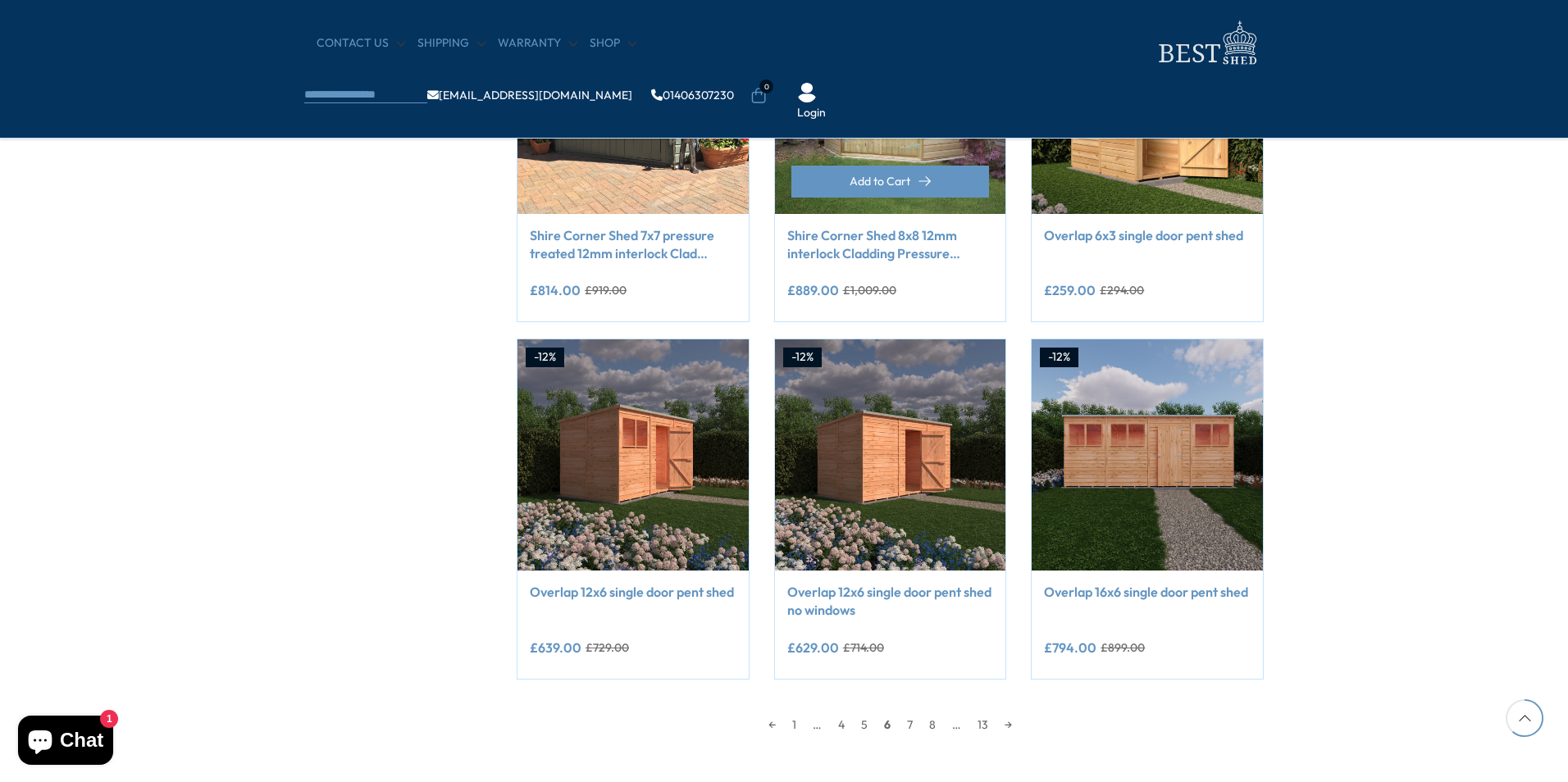
scroll to position [1214, 0]
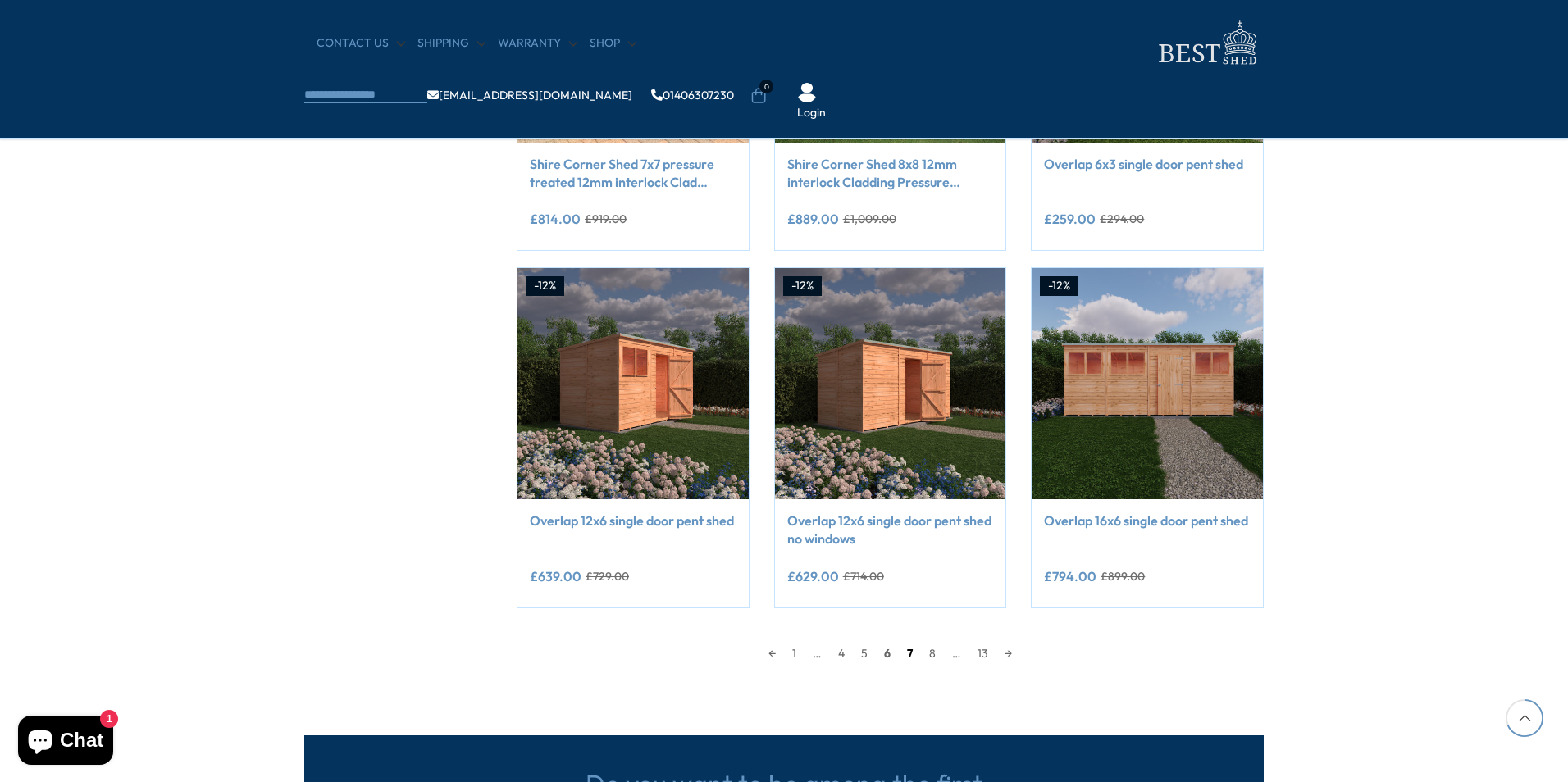
click at [910, 649] on link "7" at bounding box center [910, 654] width 22 height 25
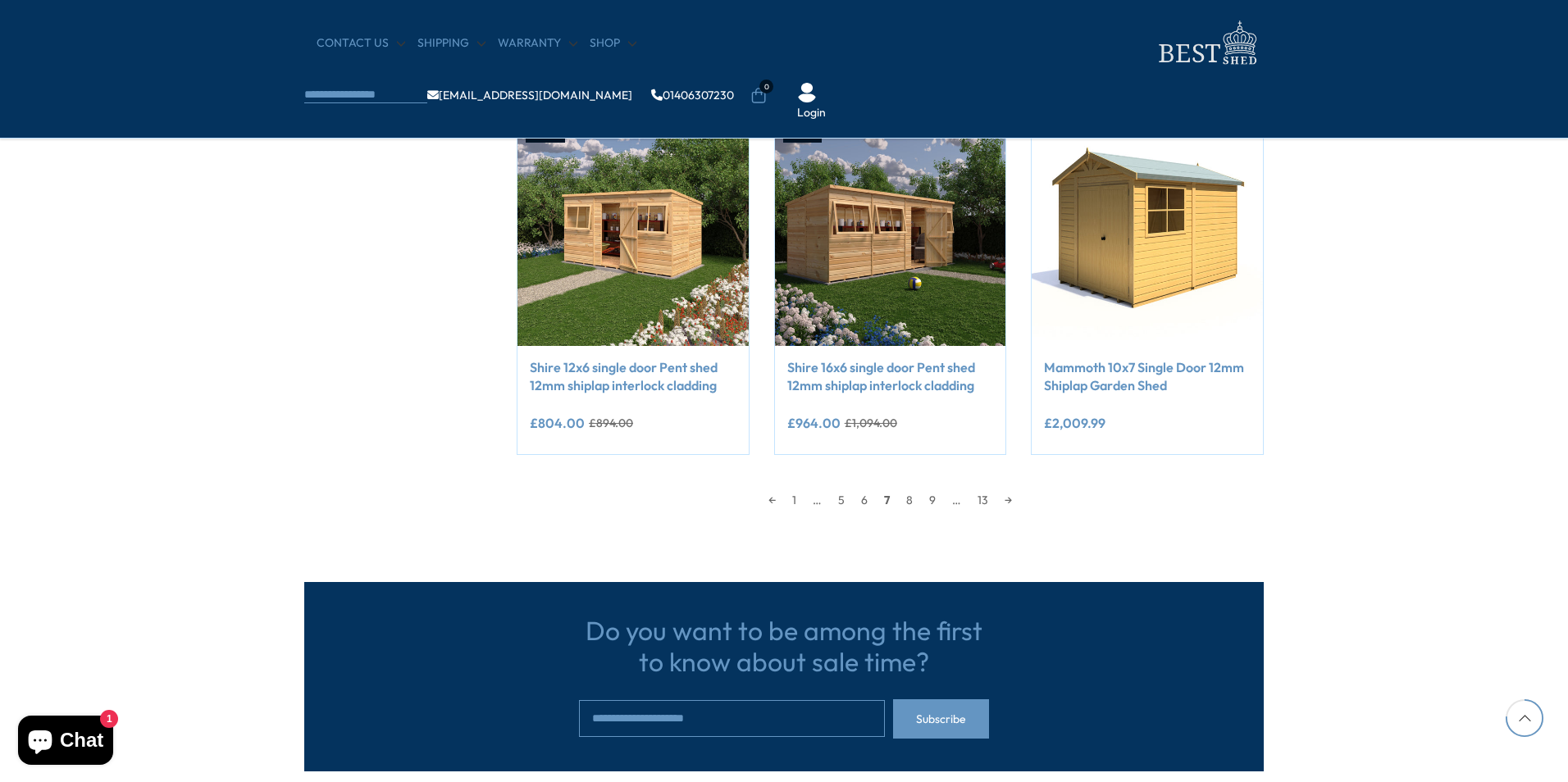
scroll to position [1378, 0]
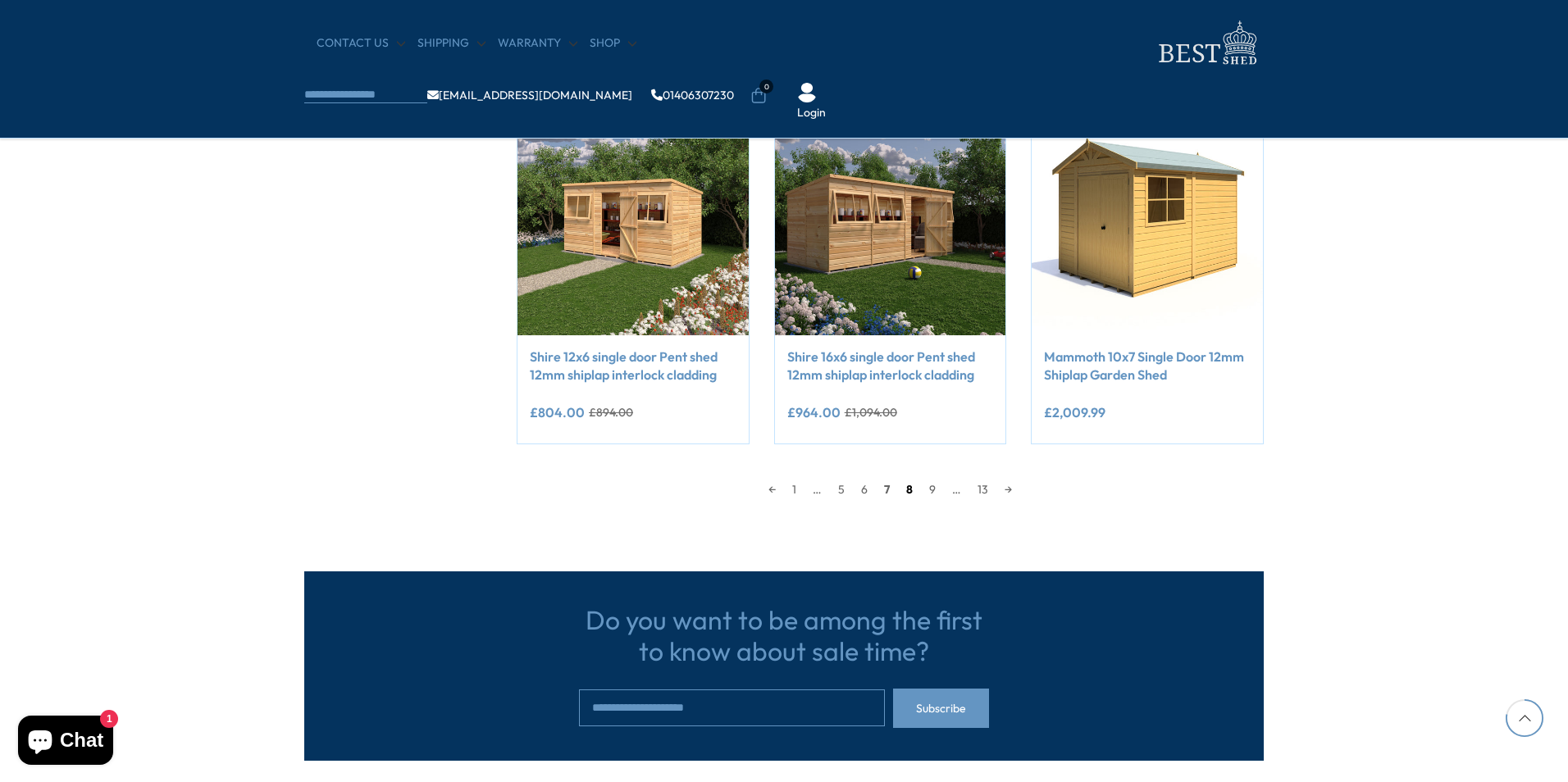
click at [913, 488] on link "8" at bounding box center [910, 490] width 23 height 25
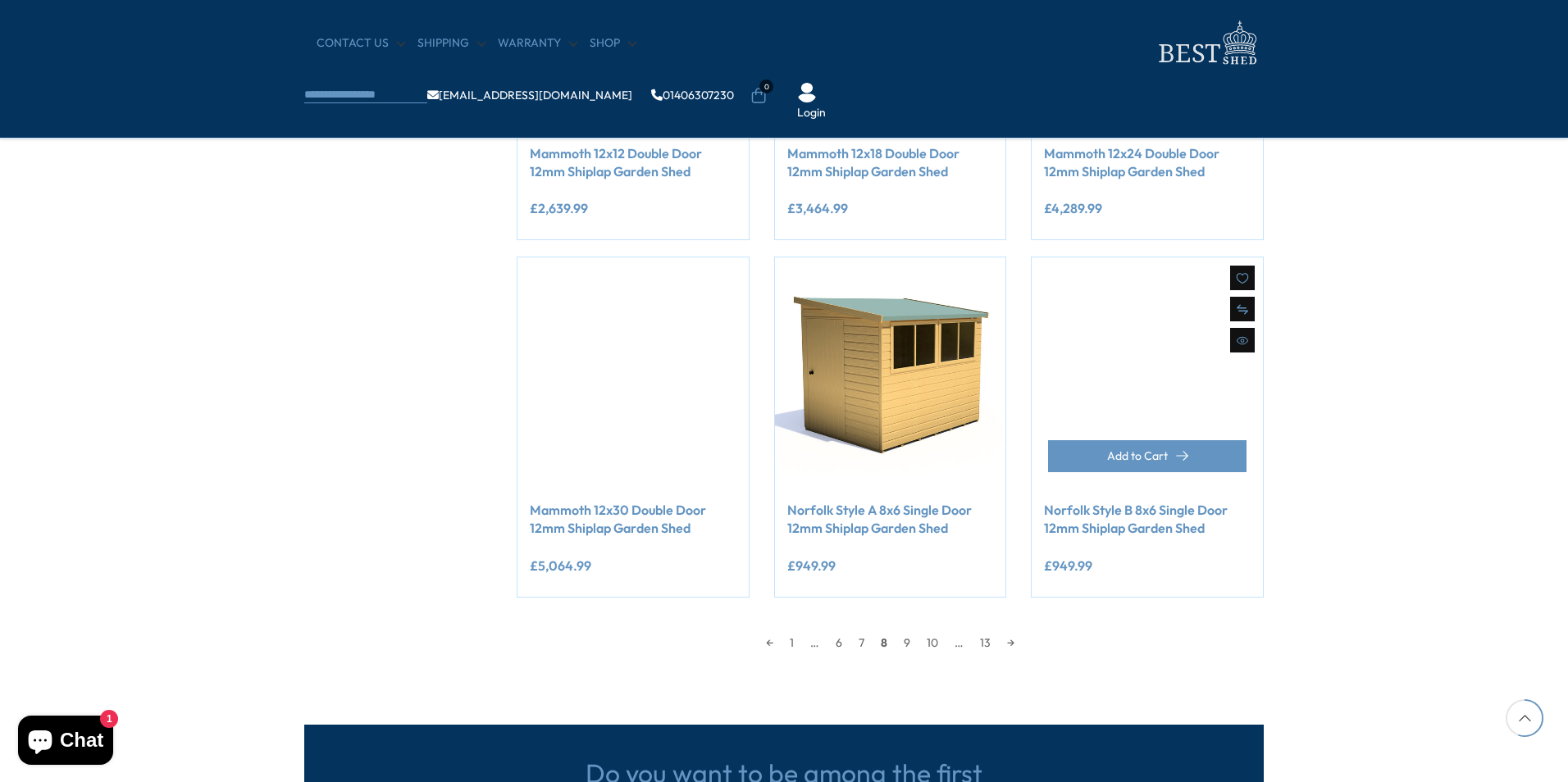
scroll to position [1311, 0]
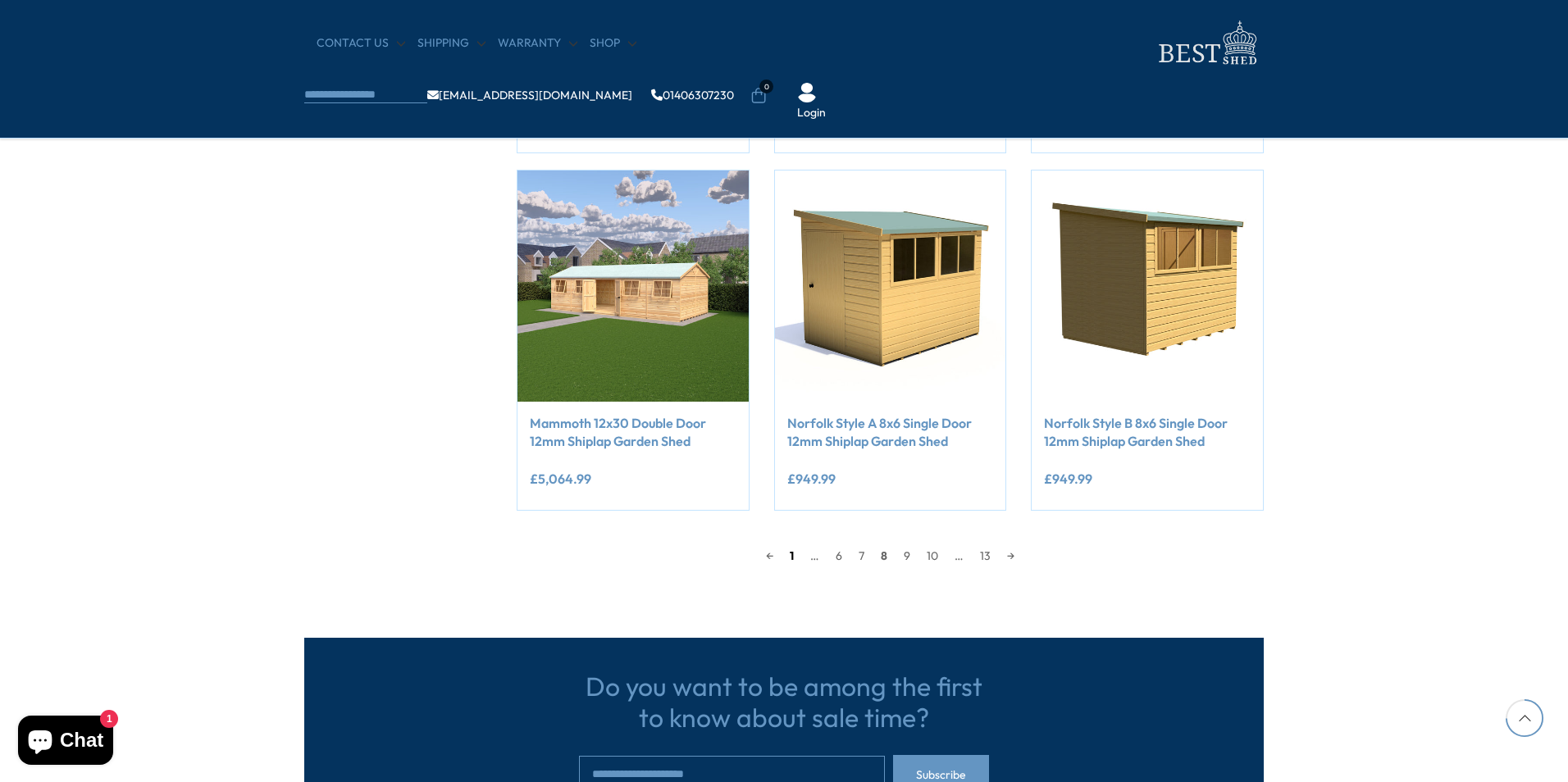
click at [793, 554] on link "1" at bounding box center [791, 556] width 20 height 25
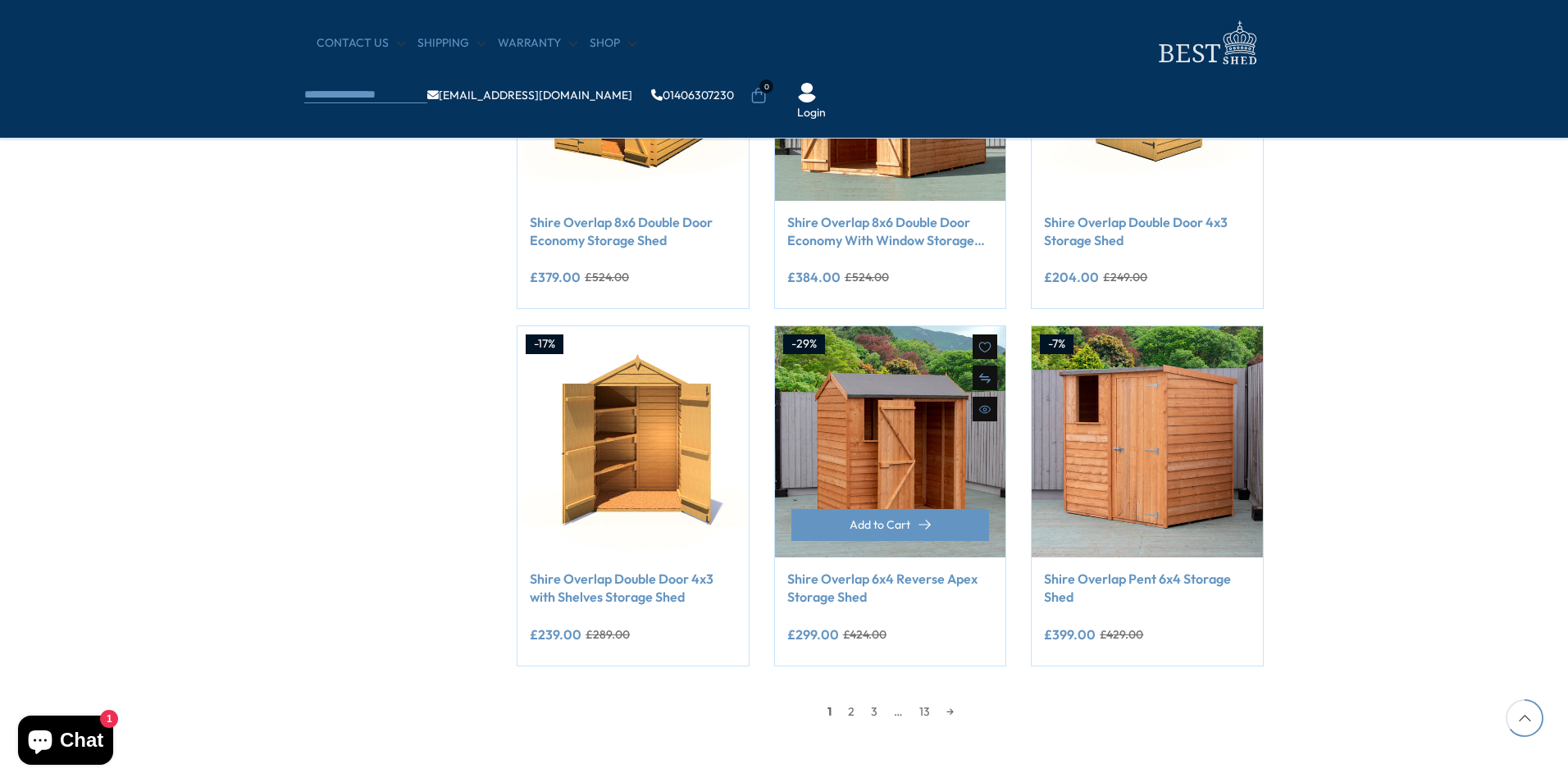
scroll to position [1214, 0]
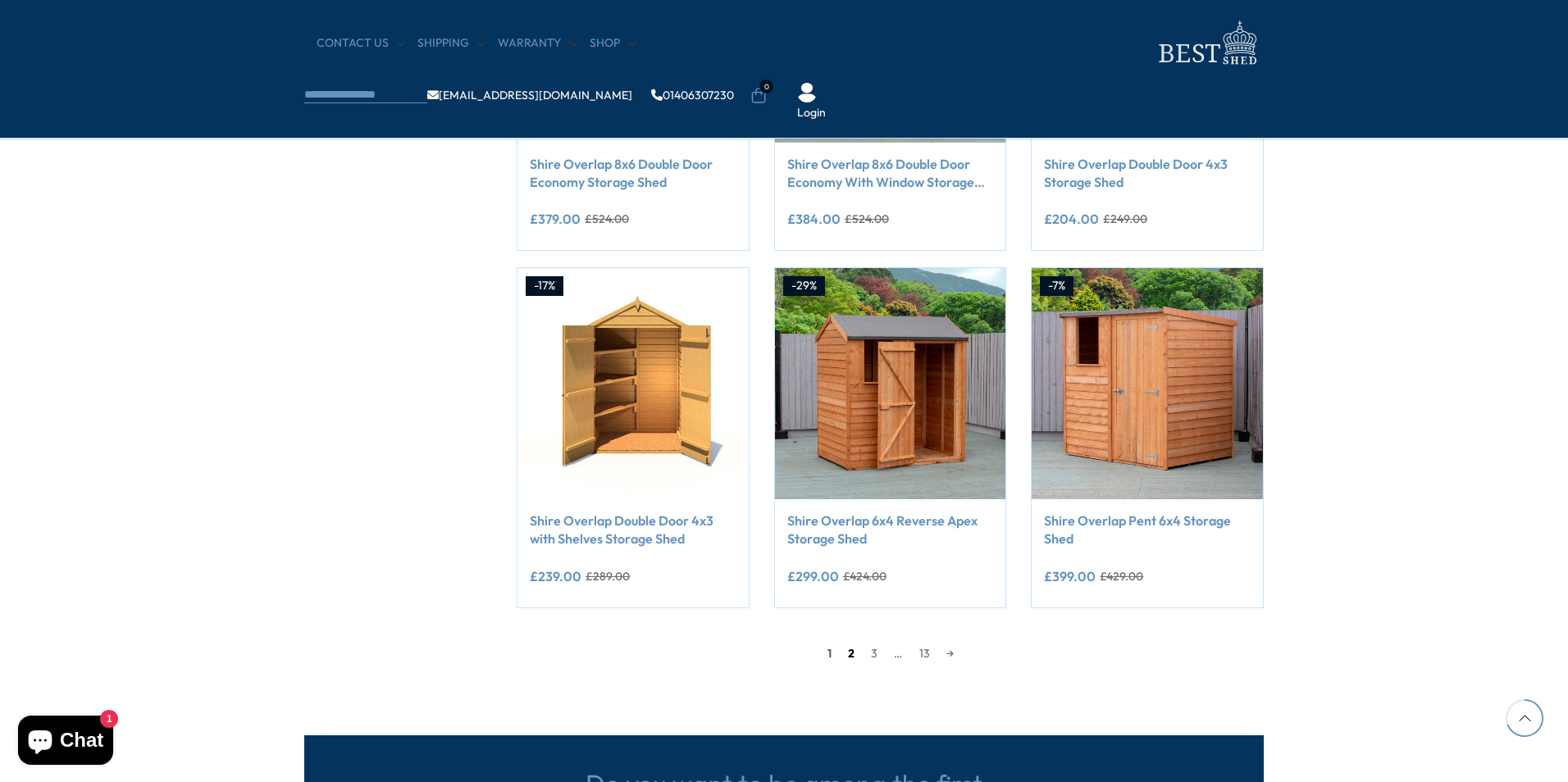
click at [850, 654] on link "2" at bounding box center [851, 654] width 23 height 25
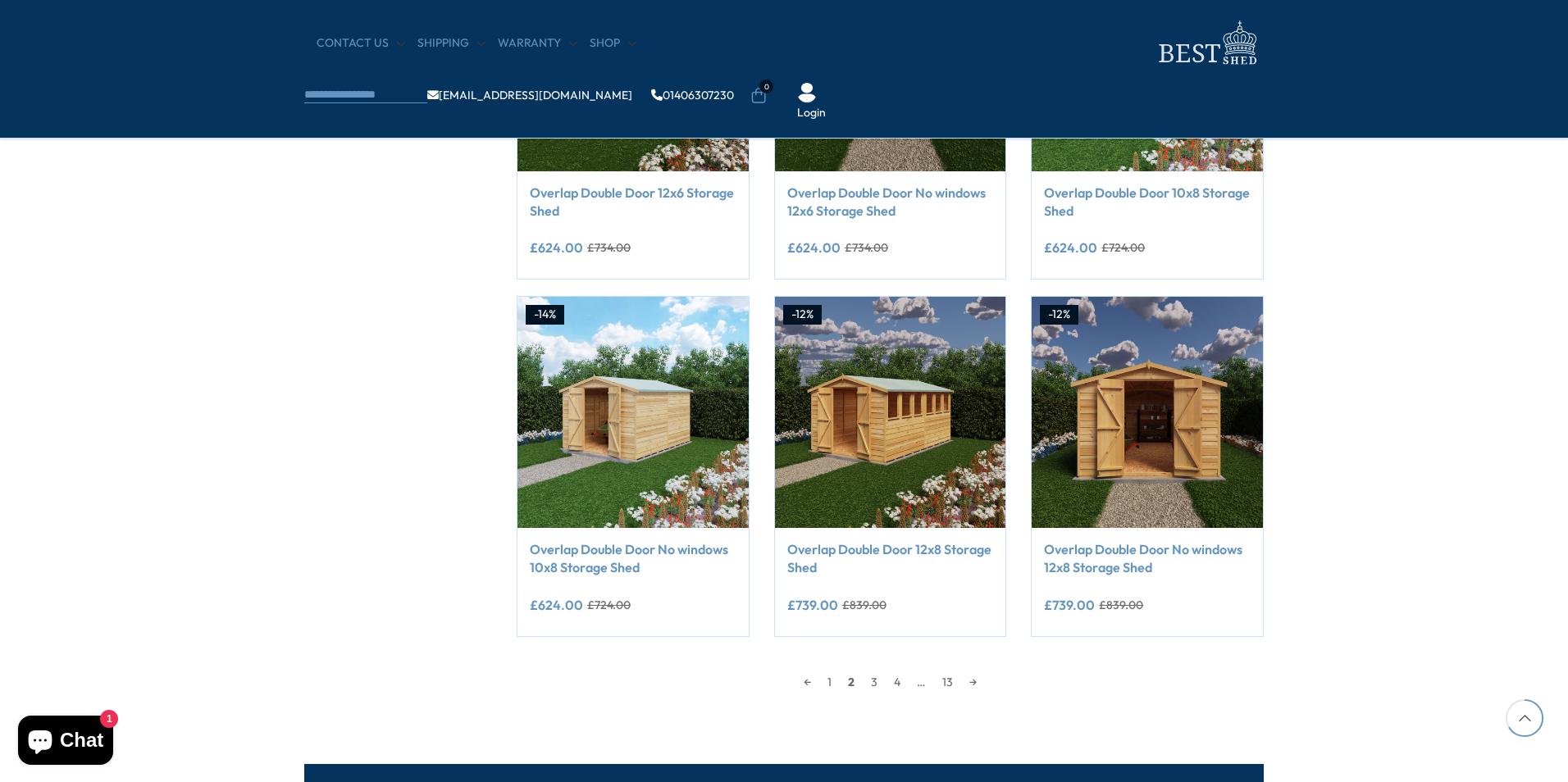
scroll to position [1132, 0]
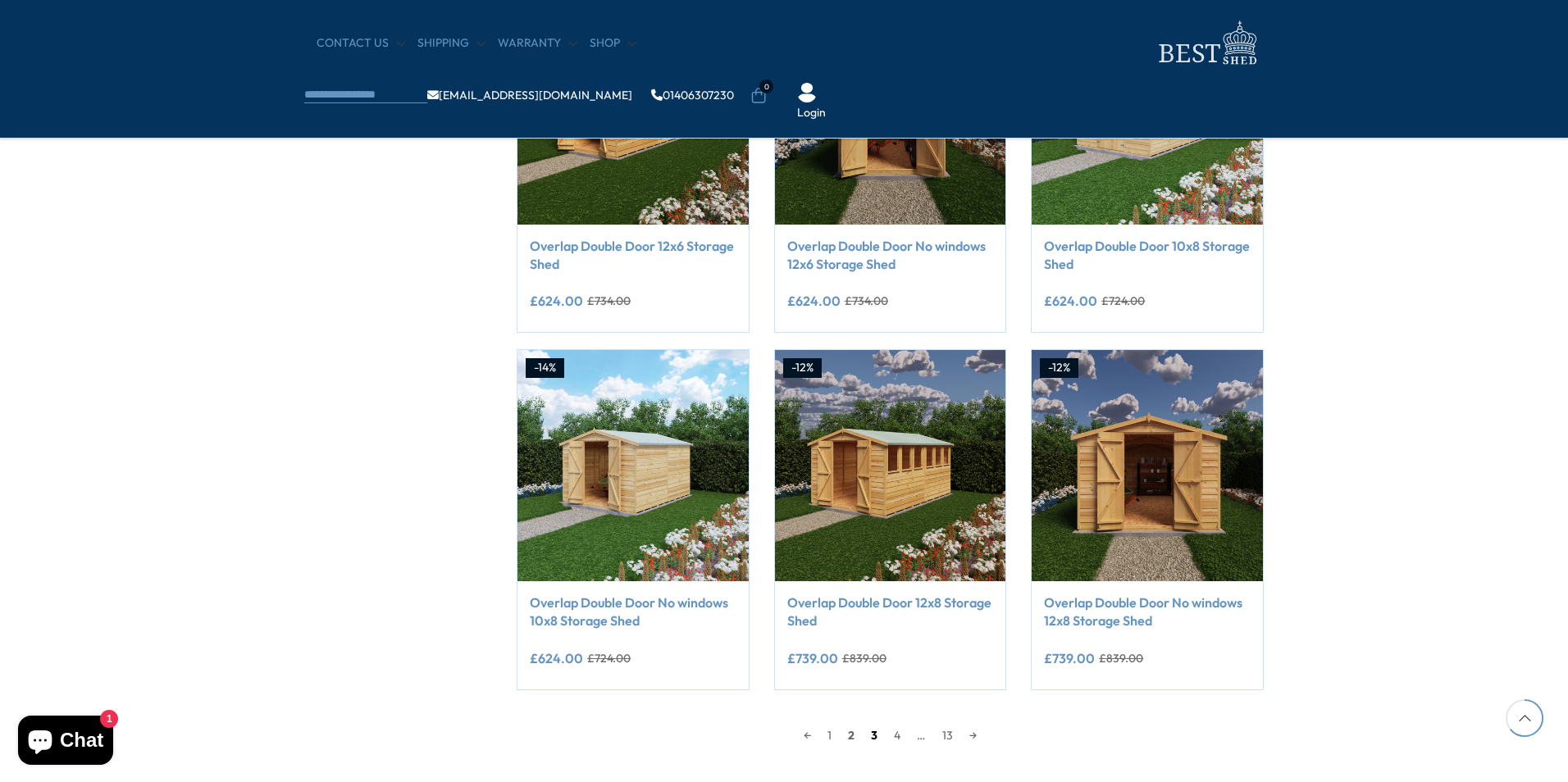
click at [871, 736] on link "3" at bounding box center [874, 736] width 23 height 25
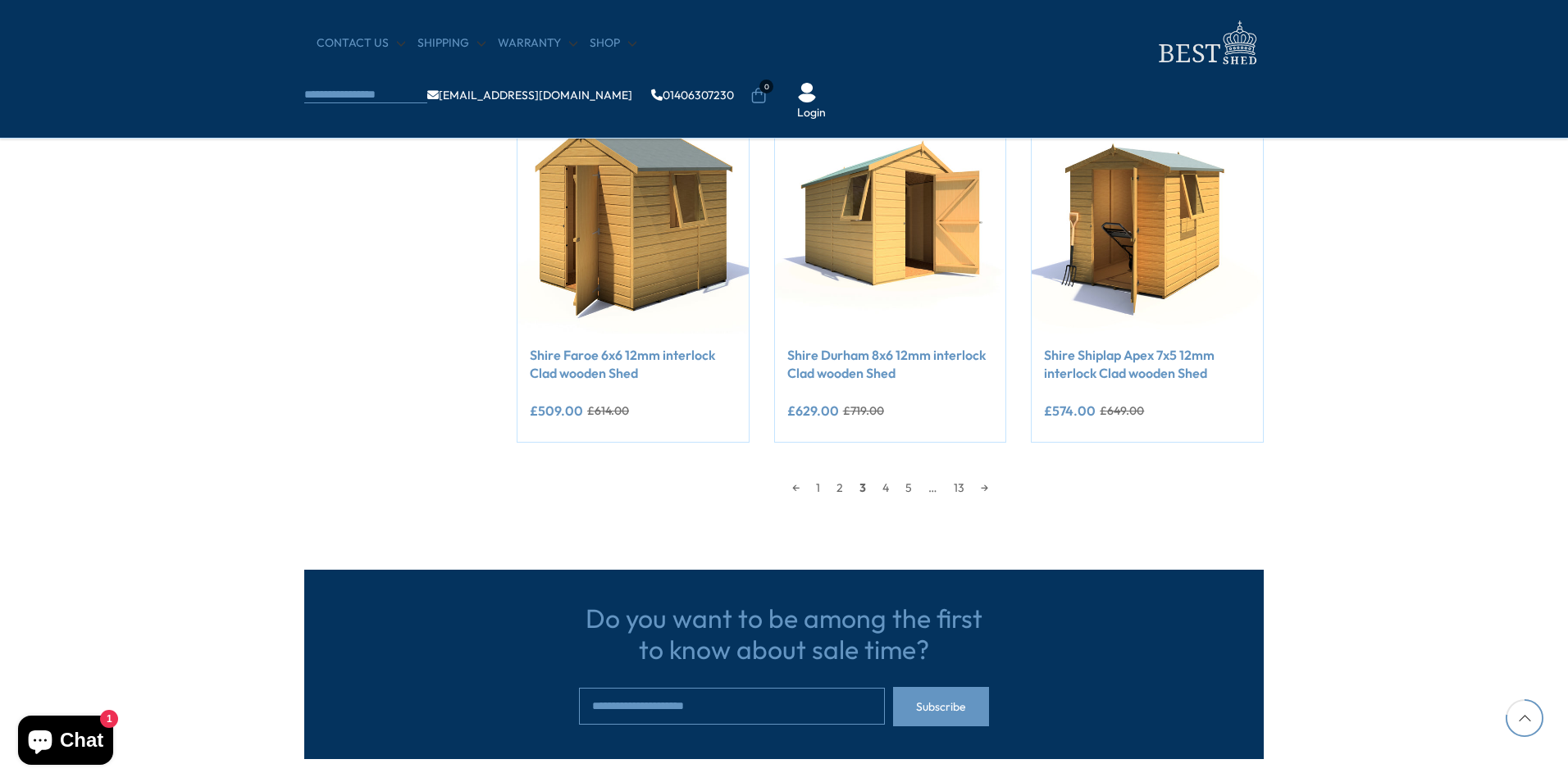
scroll to position [1393, 0]
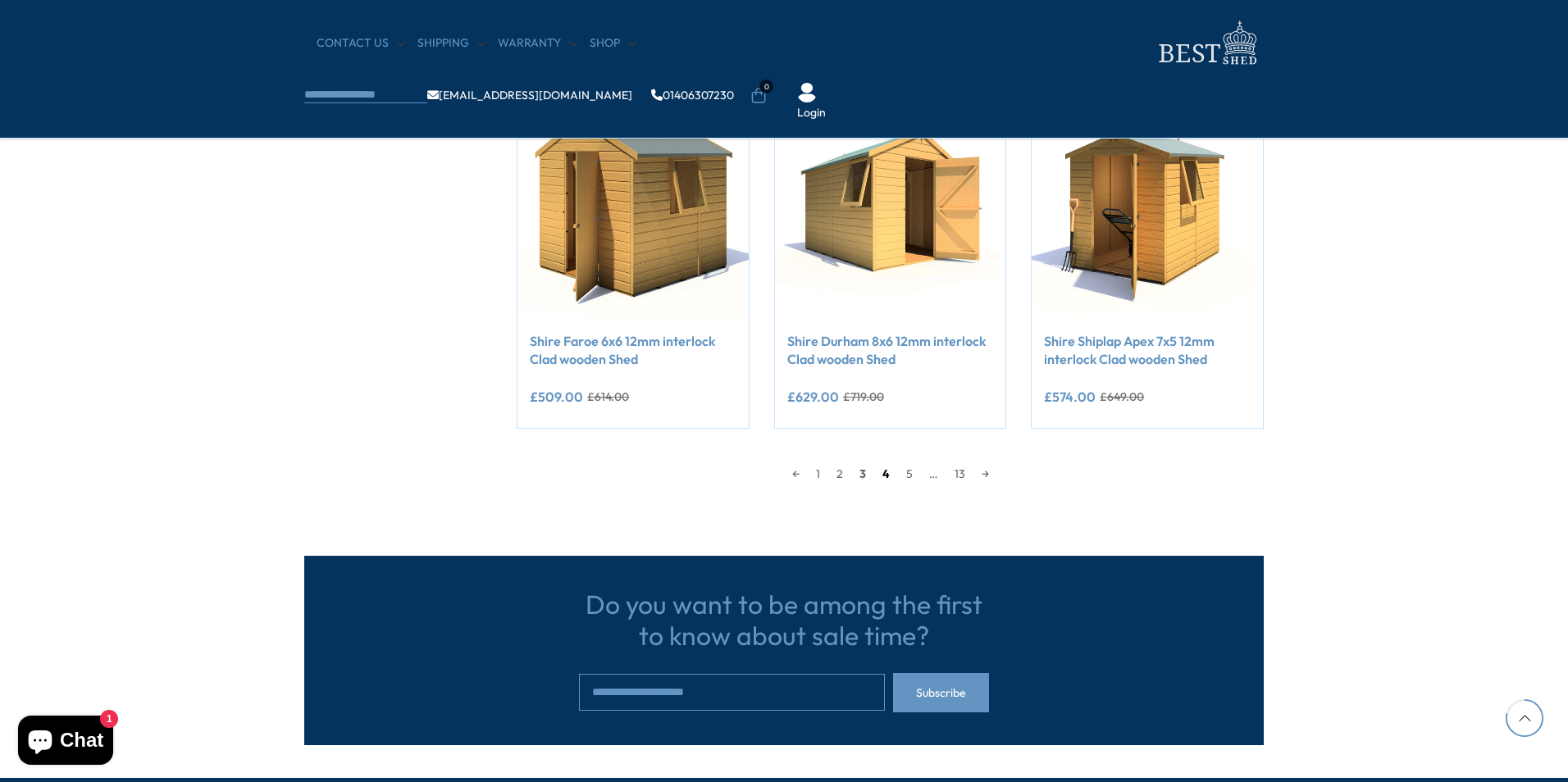
click at [889, 477] on link "4" at bounding box center [886, 474] width 24 height 25
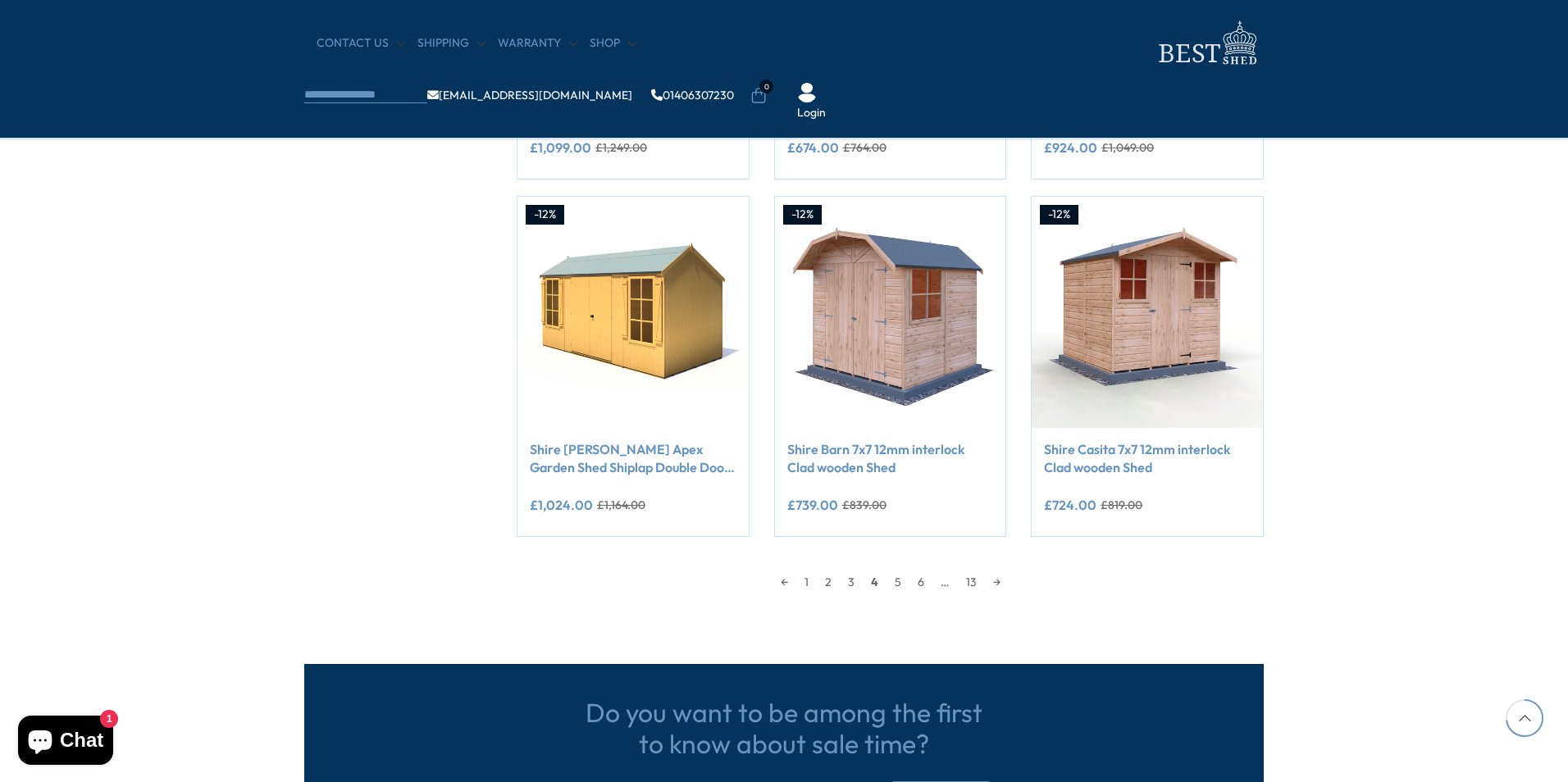
scroll to position [1296, 0]
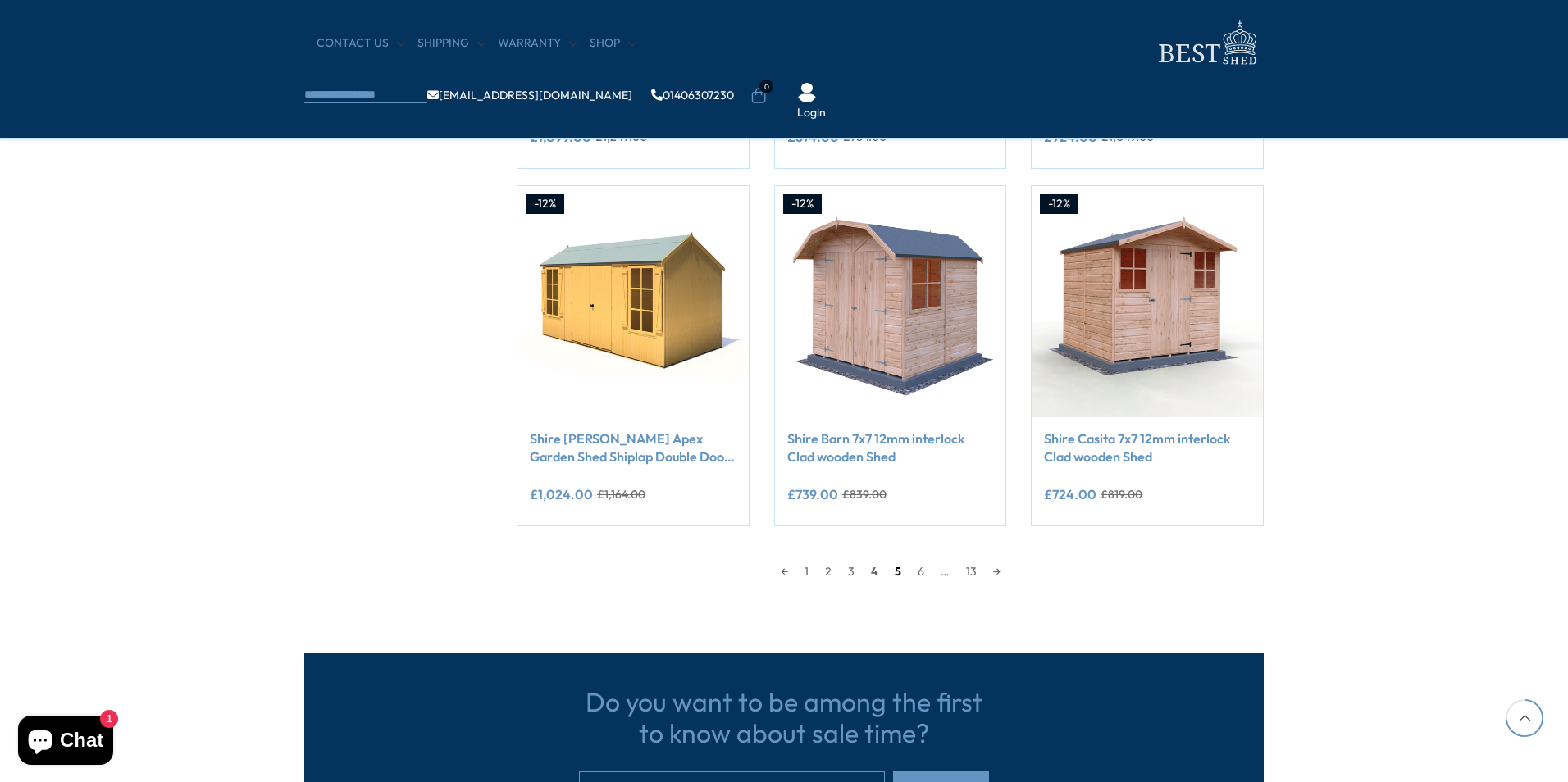
click at [894, 571] on link "5" at bounding box center [898, 572] width 23 height 25
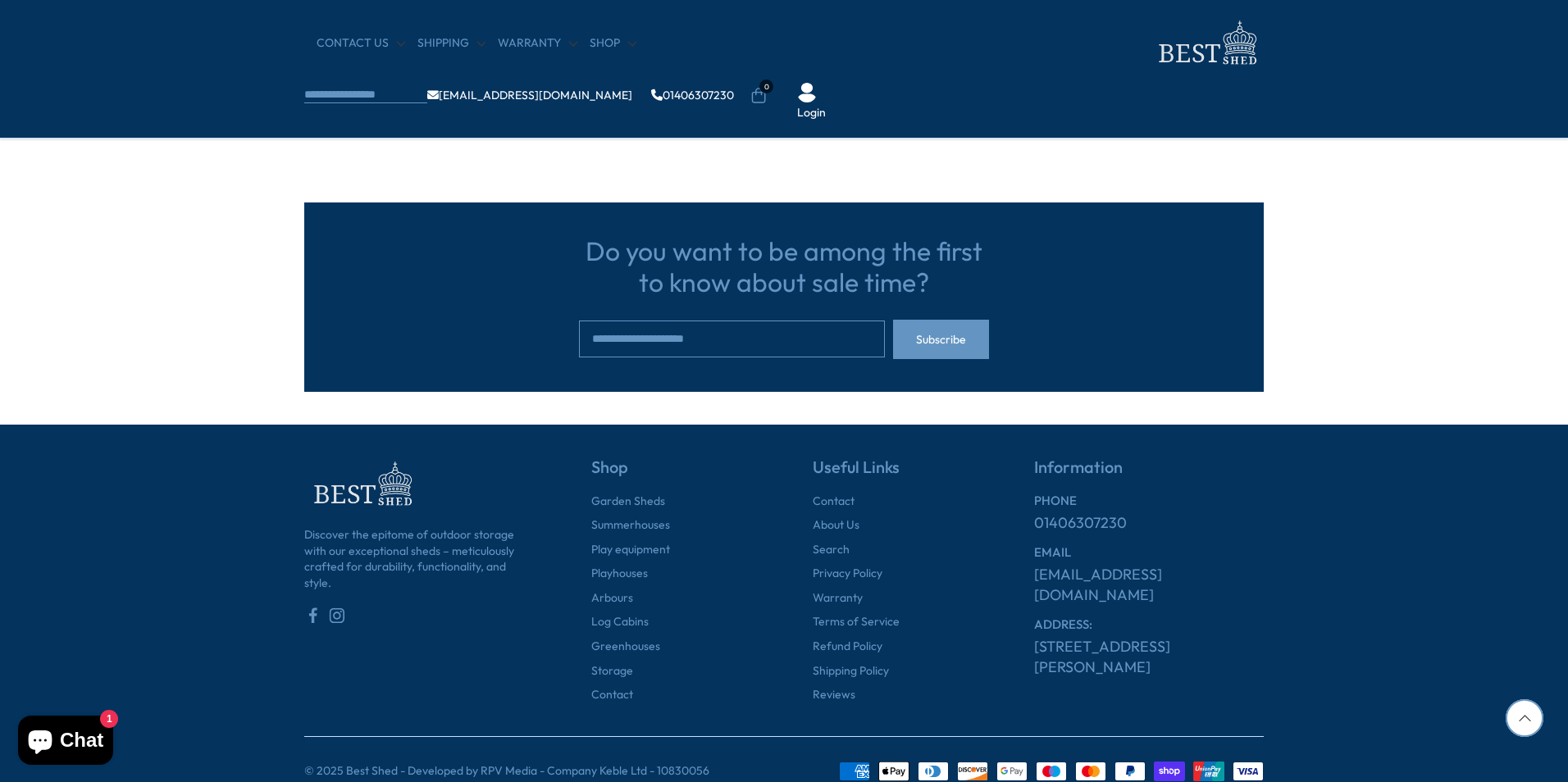
scroll to position [1771, 0]
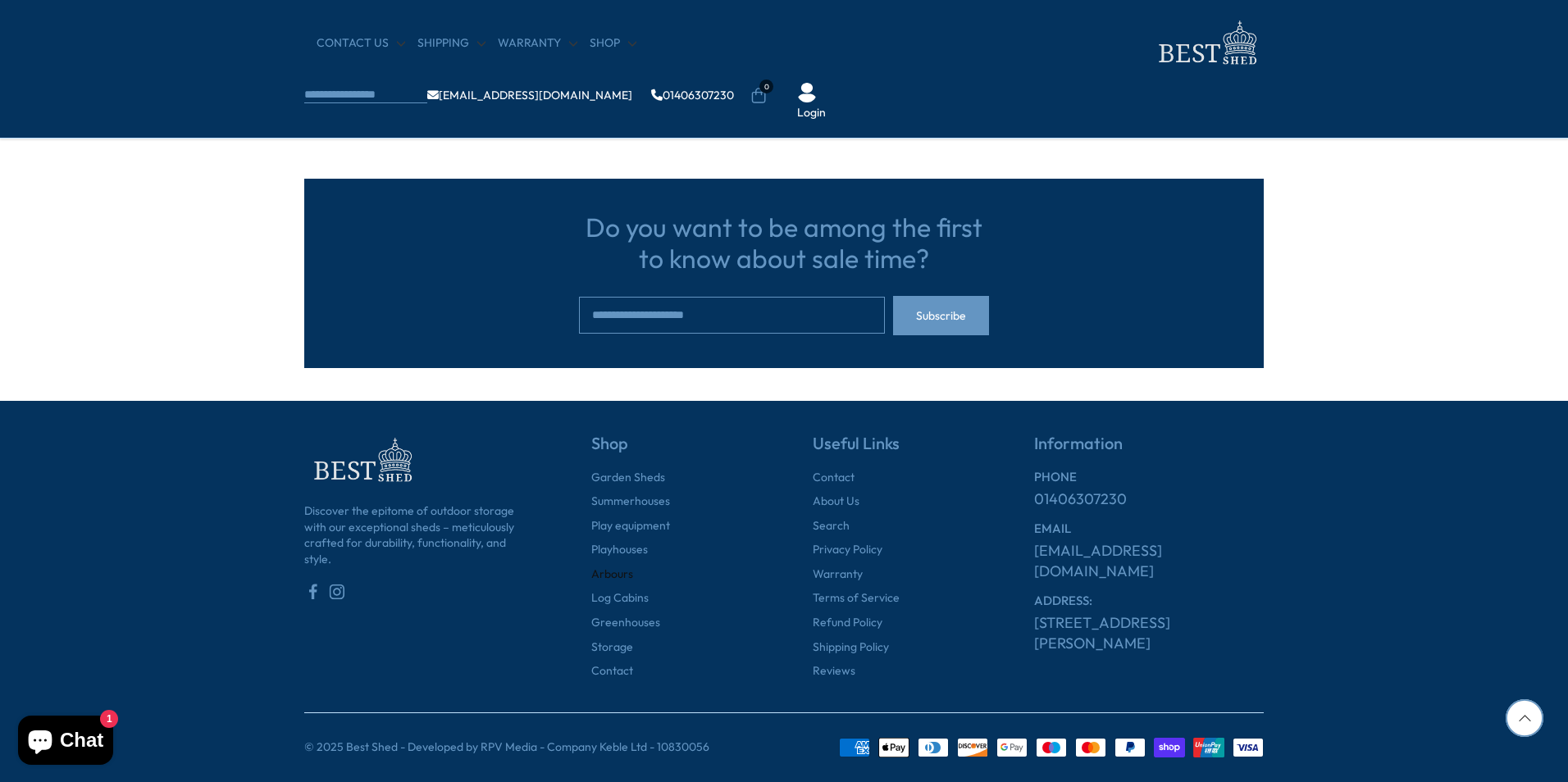
click at [623, 575] on link "Arbours" at bounding box center [612, 574] width 42 height 16
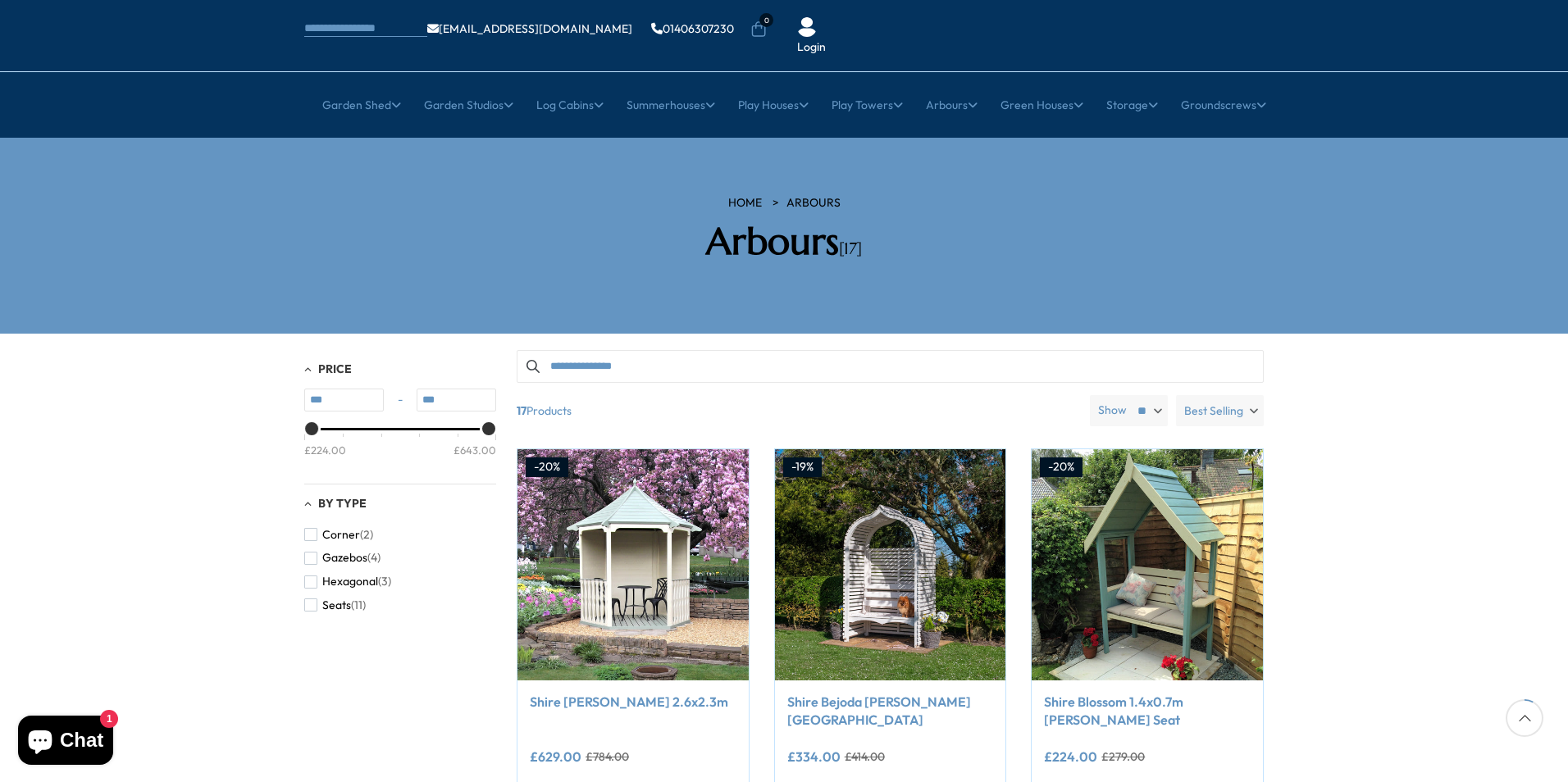
scroll to position [82, 0]
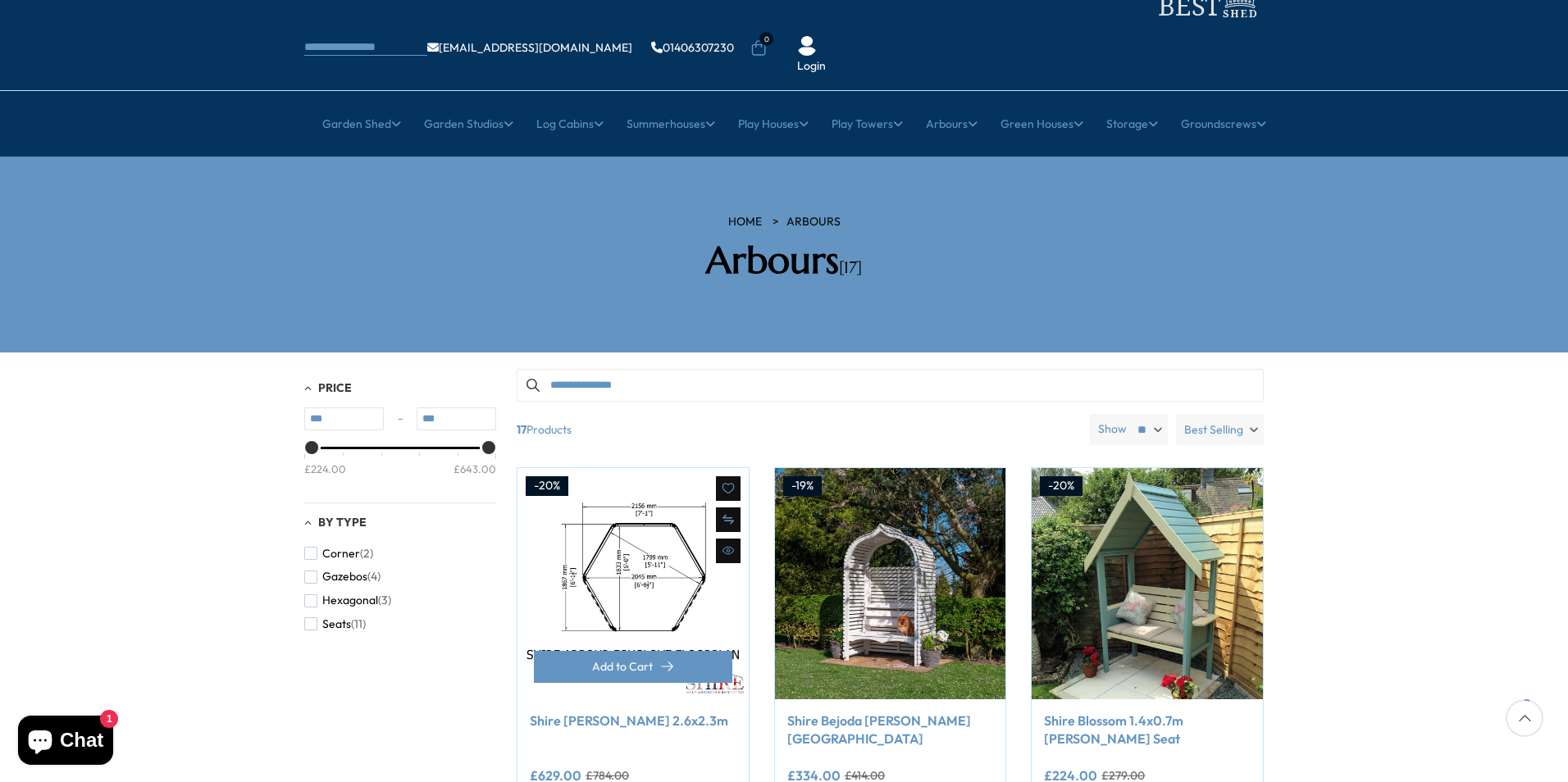
click at [649, 560] on img at bounding box center [633, 583] width 232 height 232
